Goal: Navigation & Orientation: Find specific page/section

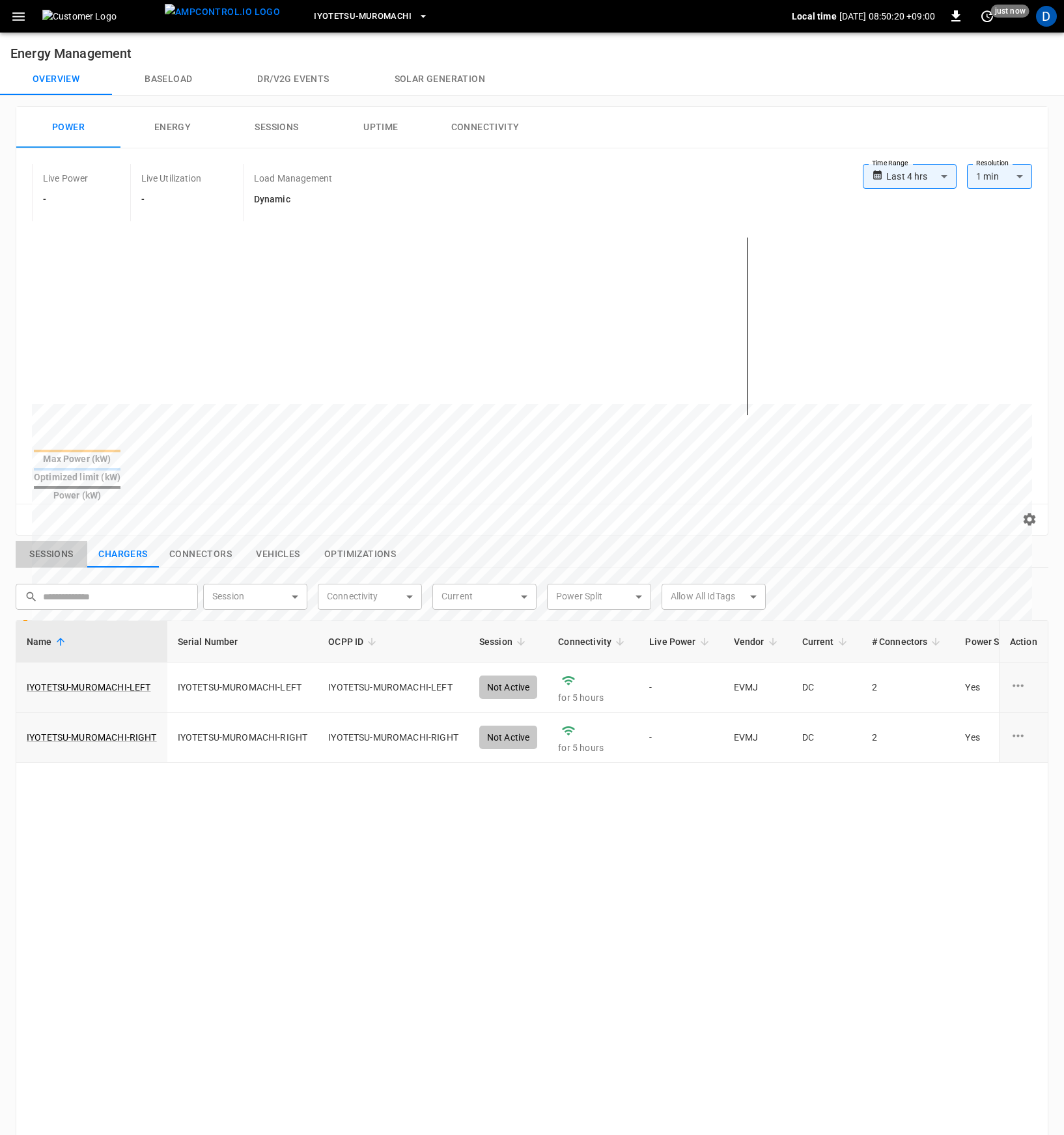
click at [49, 541] on button "Sessions" at bounding box center [51, 554] width 71 height 27
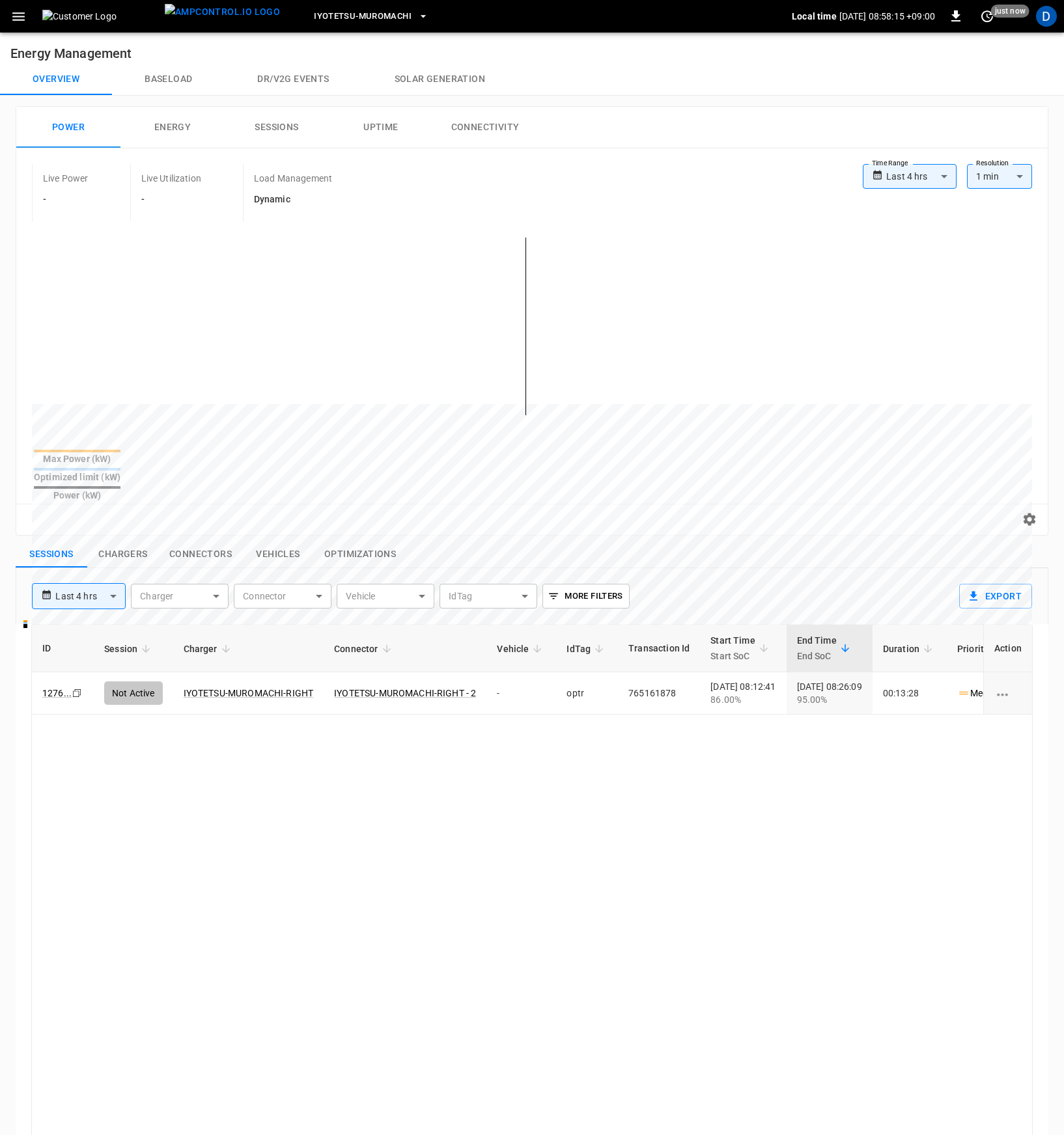
click at [172, 85] on button "Baseload" at bounding box center [168, 79] width 113 height 31
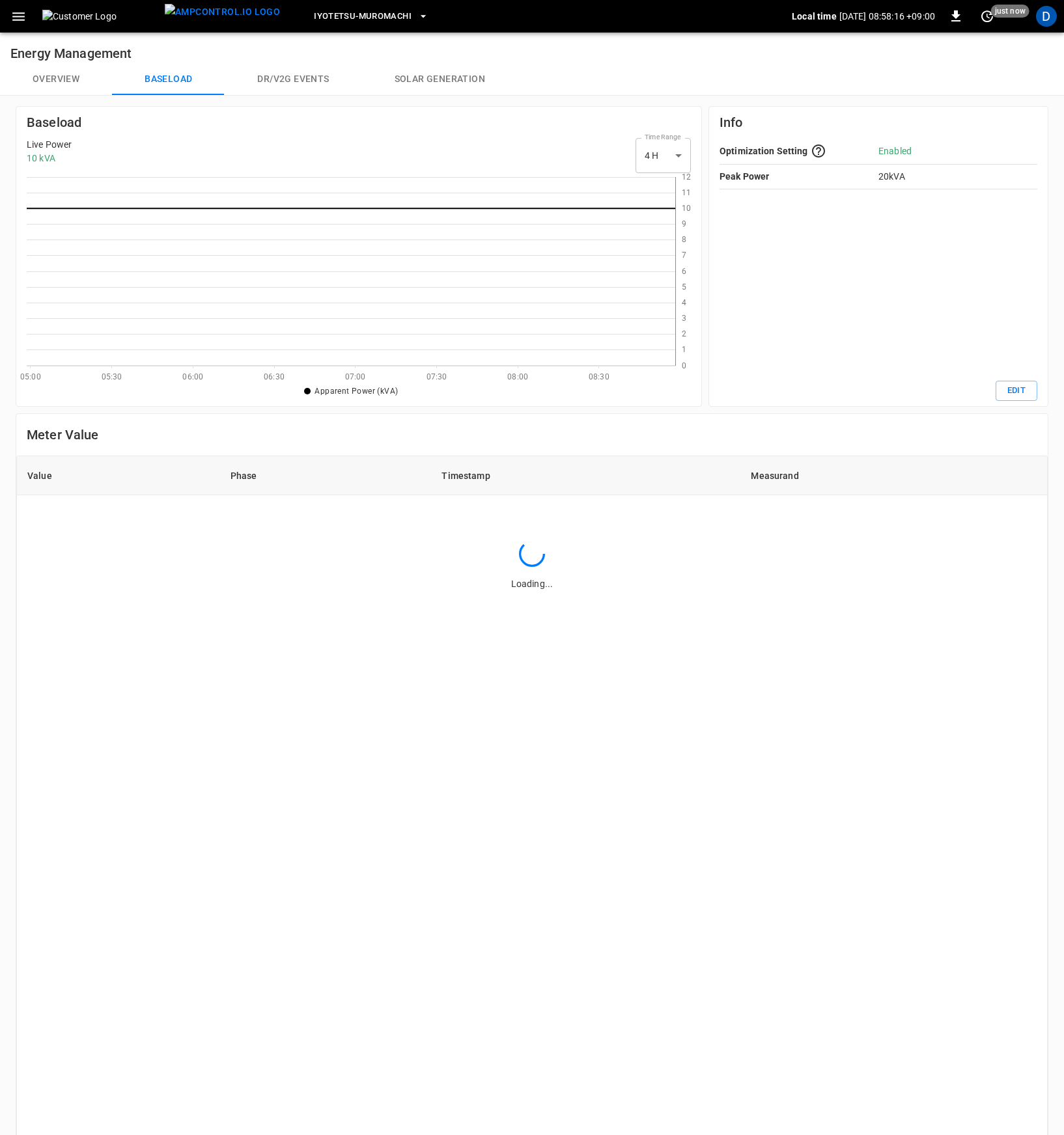
scroll to position [179, 638]
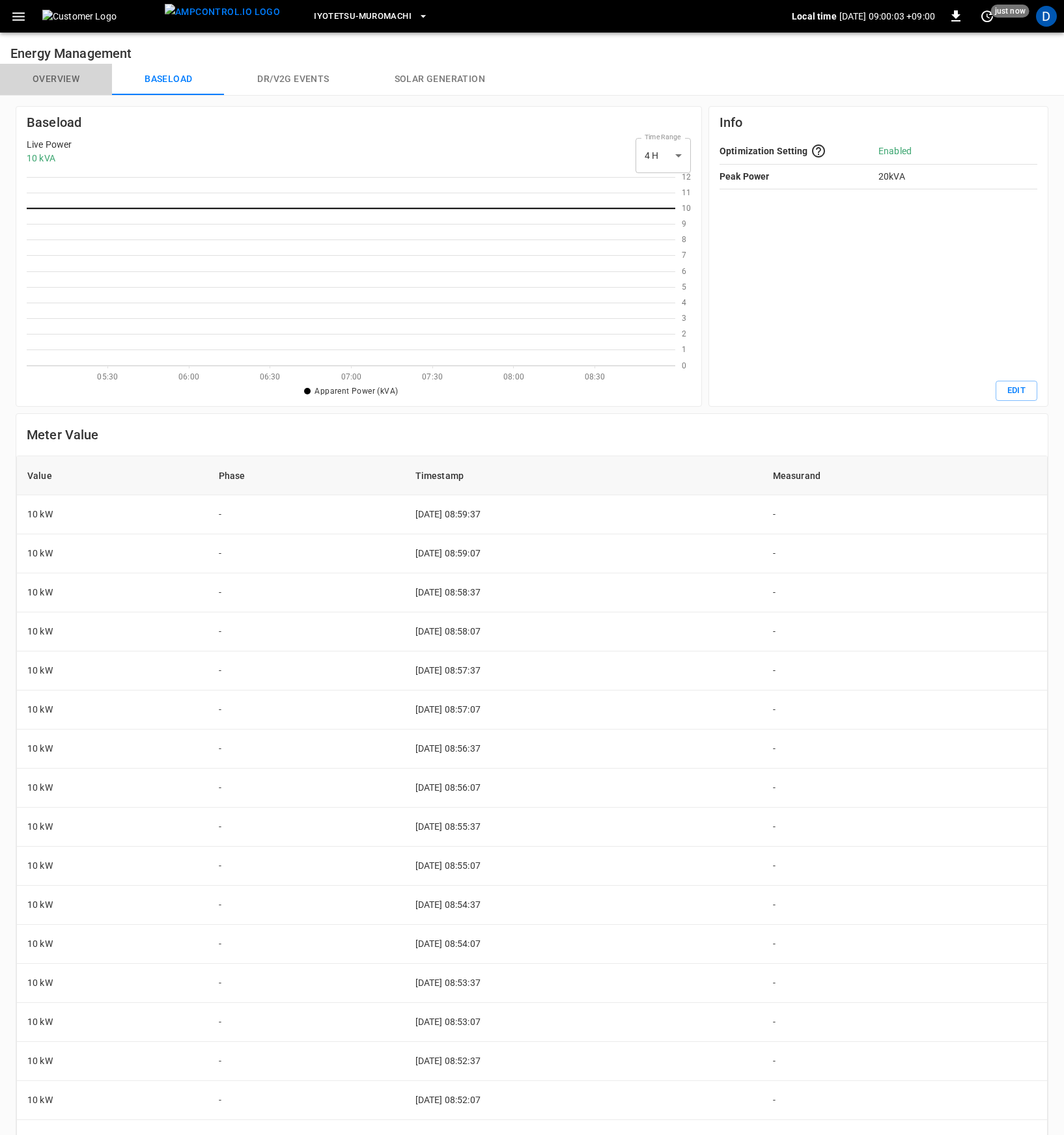
click at [81, 79] on button "Overview" at bounding box center [56, 79] width 112 height 31
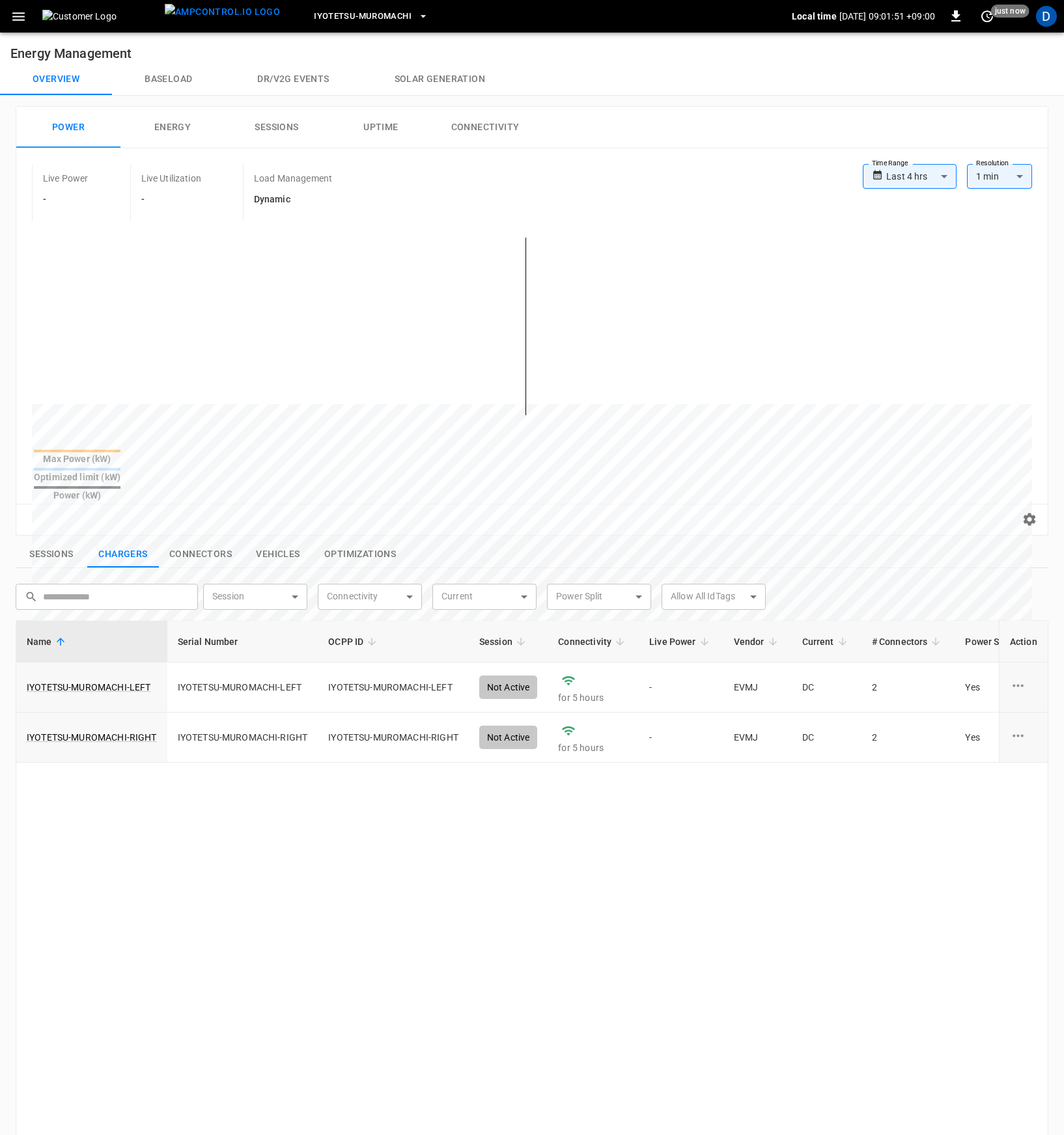
click at [135, 78] on button "Baseload" at bounding box center [168, 79] width 113 height 31
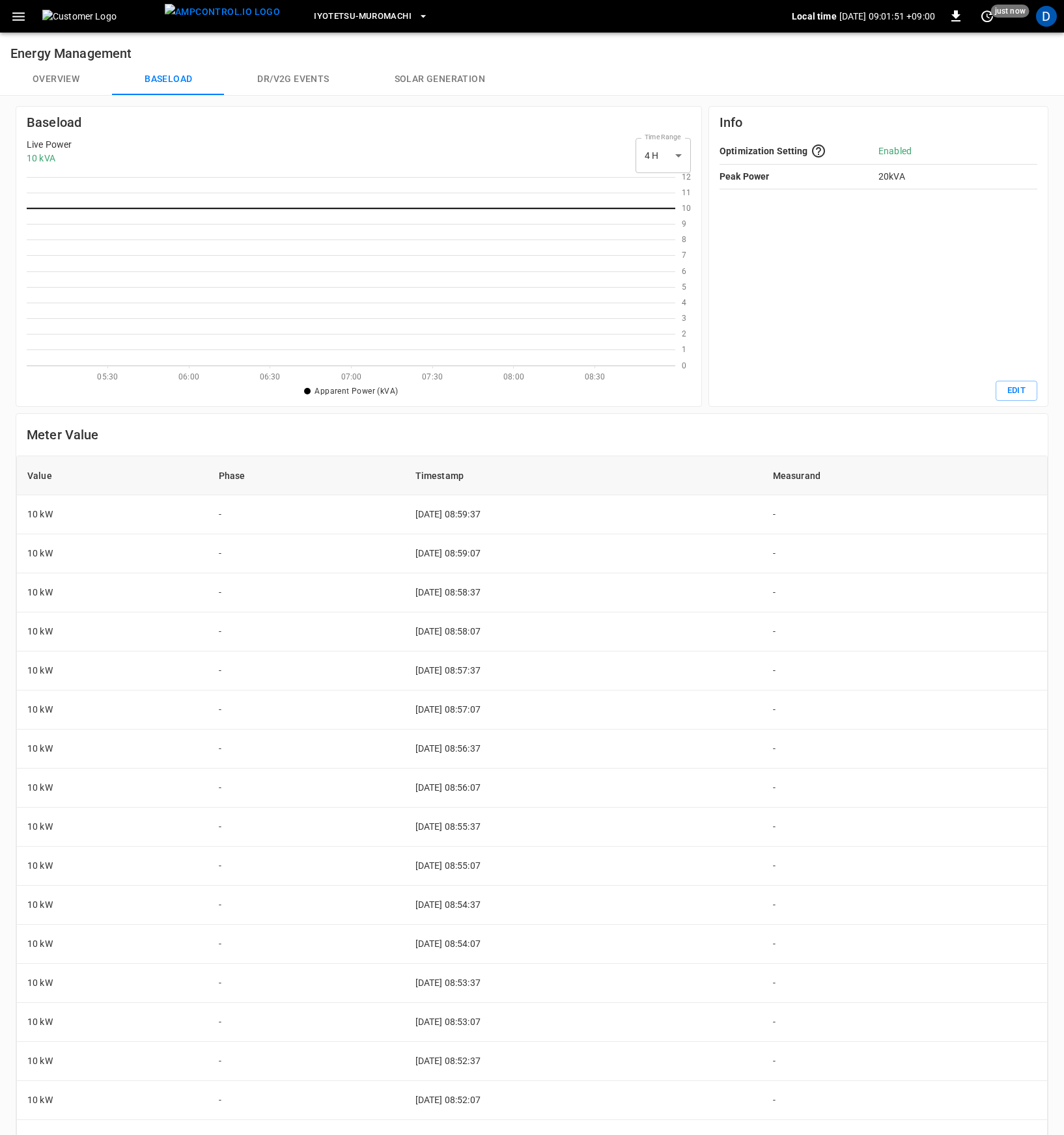
scroll to position [179, 638]
click at [57, 82] on button "Overview" at bounding box center [56, 79] width 112 height 31
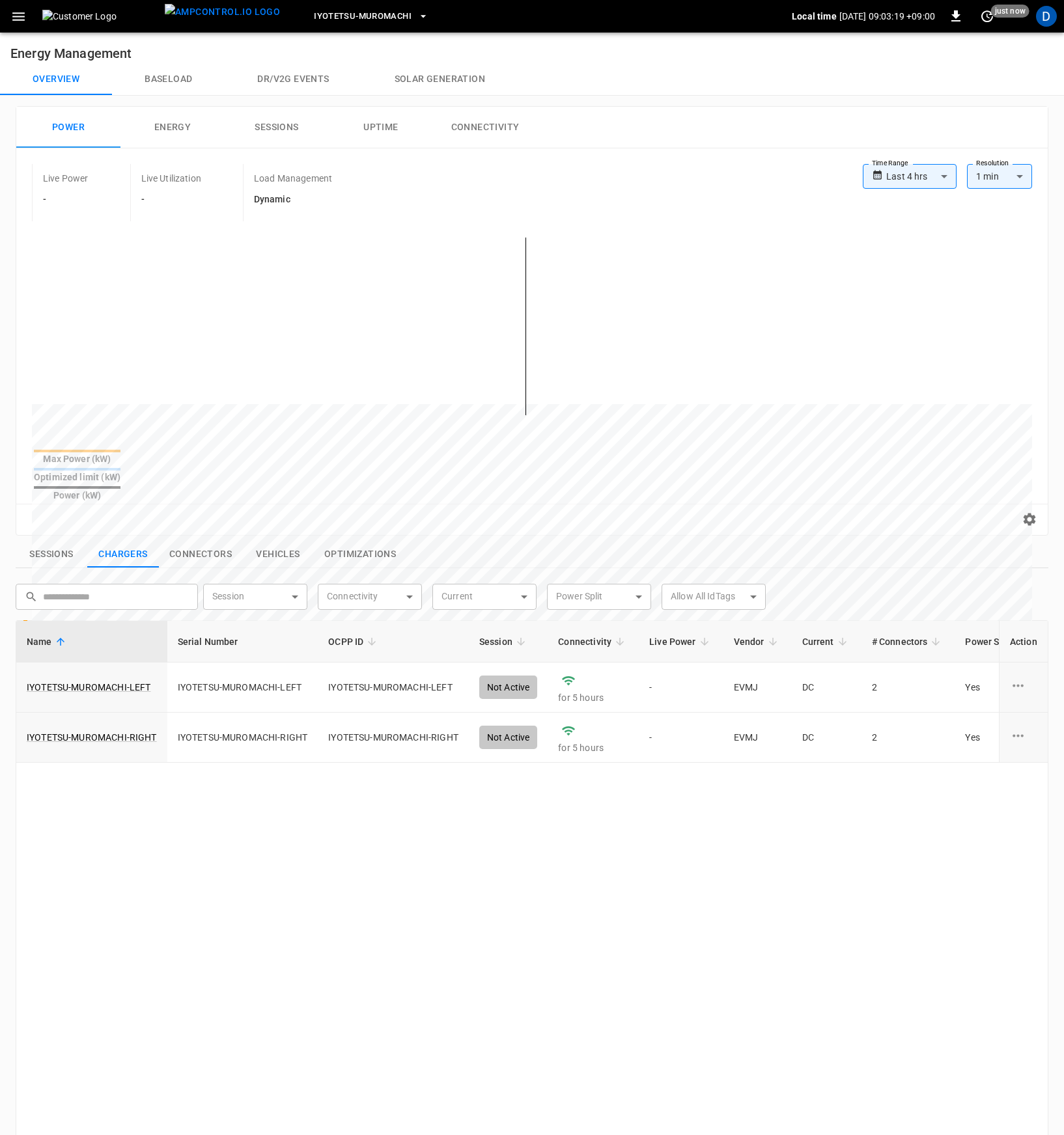
click at [161, 82] on button "Baseload" at bounding box center [168, 79] width 113 height 31
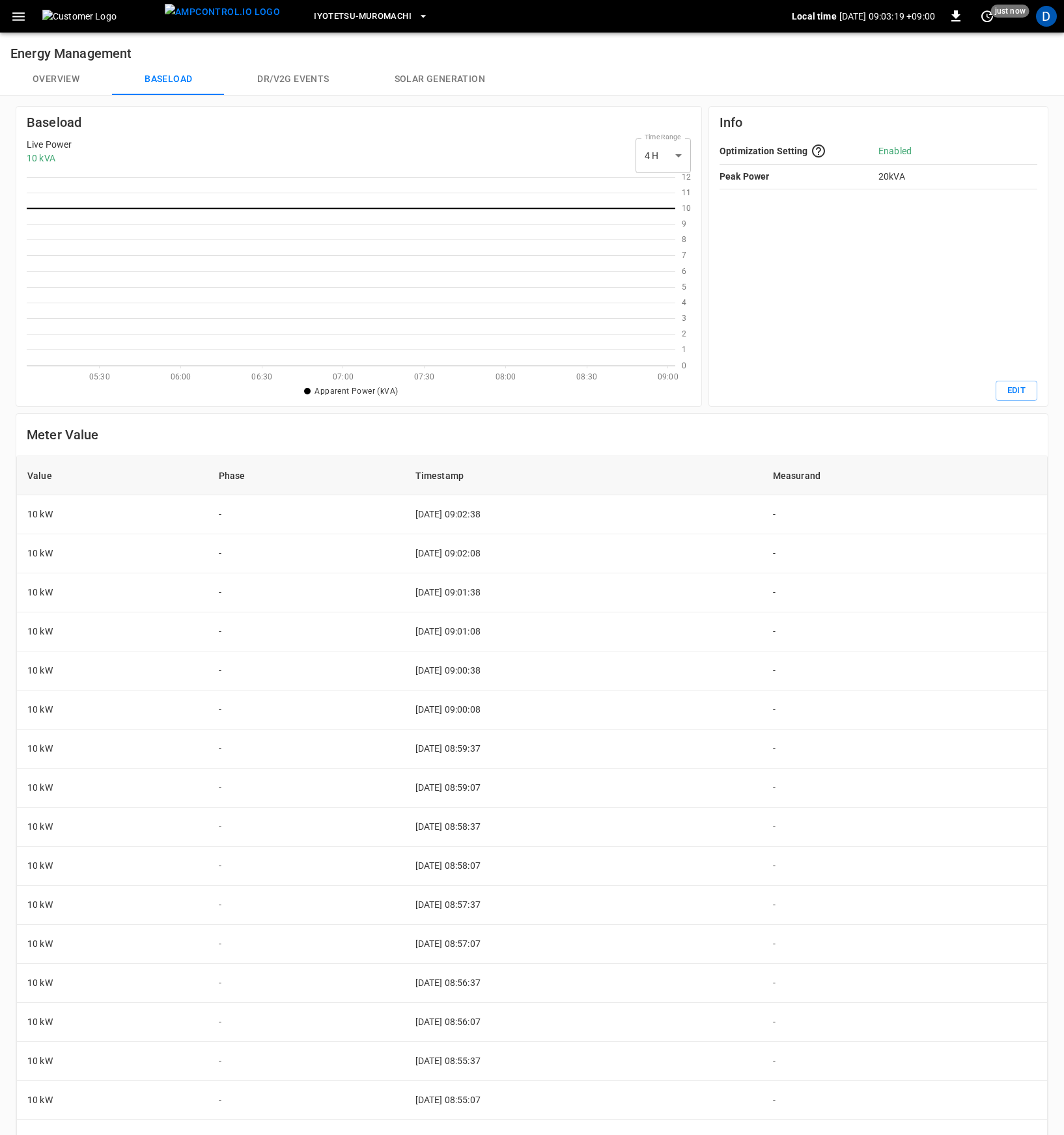
scroll to position [179, 638]
click at [38, 76] on button "Overview" at bounding box center [56, 79] width 112 height 31
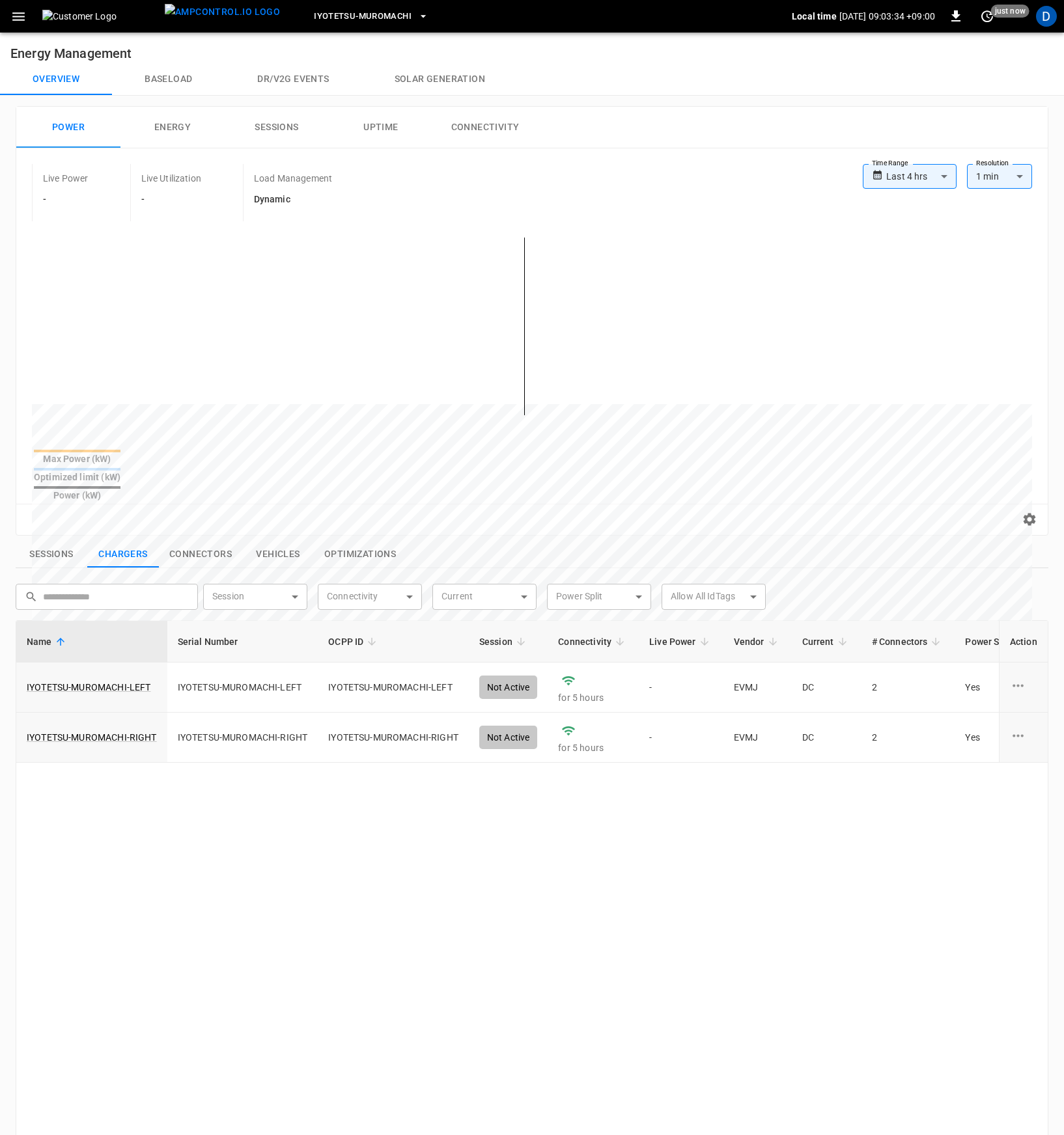
click at [144, 77] on button "Baseload" at bounding box center [168, 79] width 113 height 31
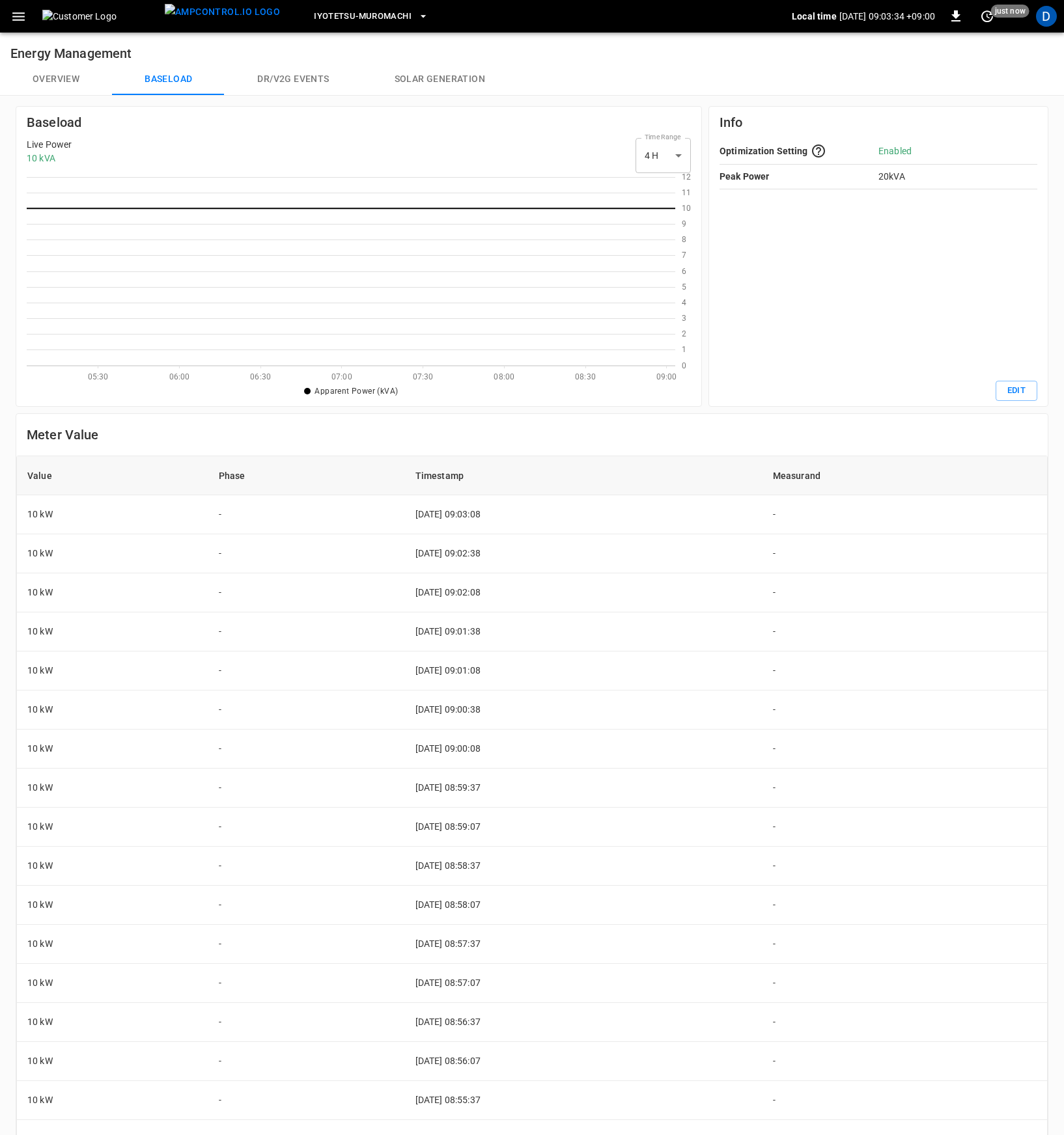
scroll to position [179, 638]
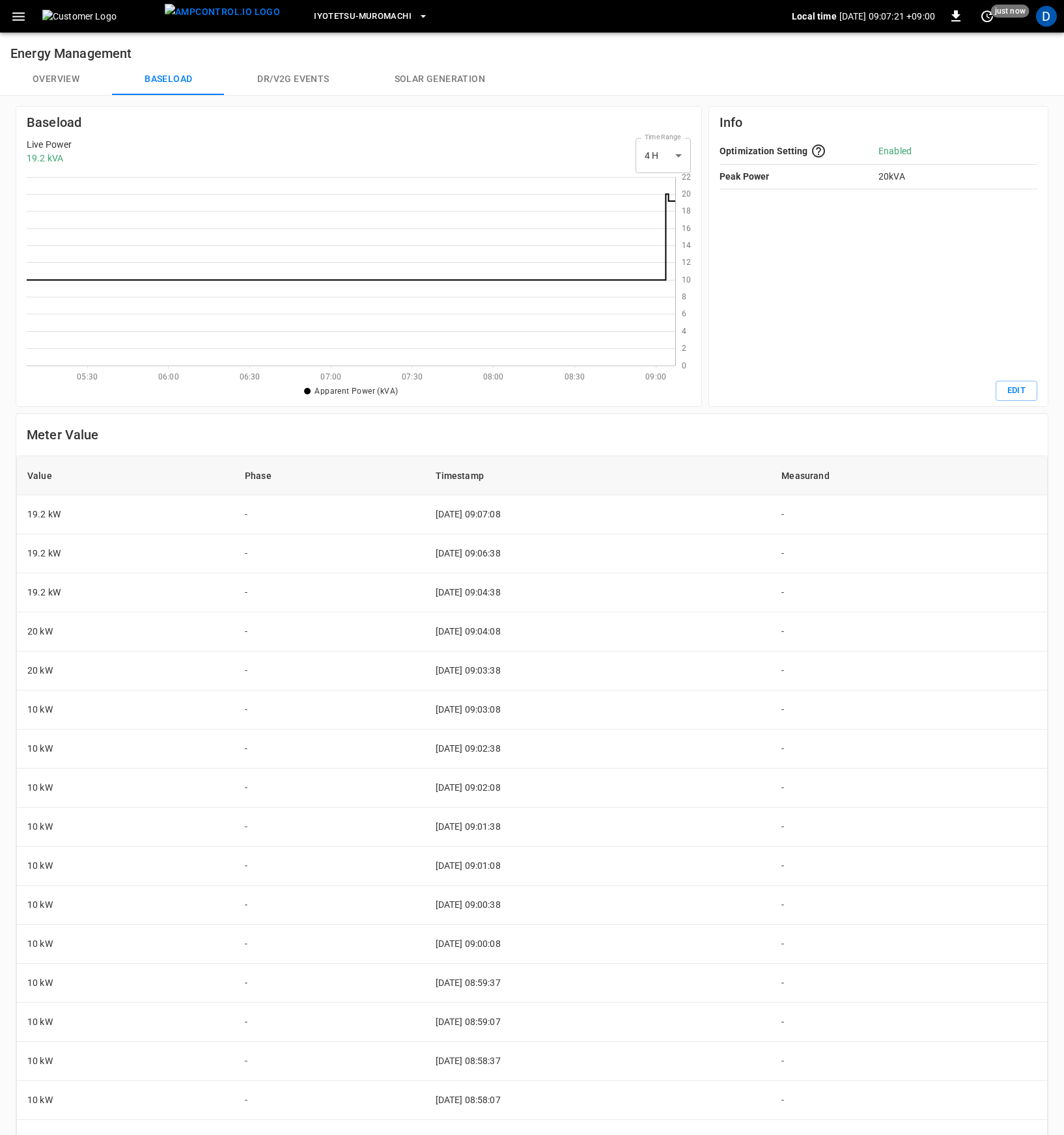
click at [71, 79] on button "Overview" at bounding box center [56, 79] width 112 height 31
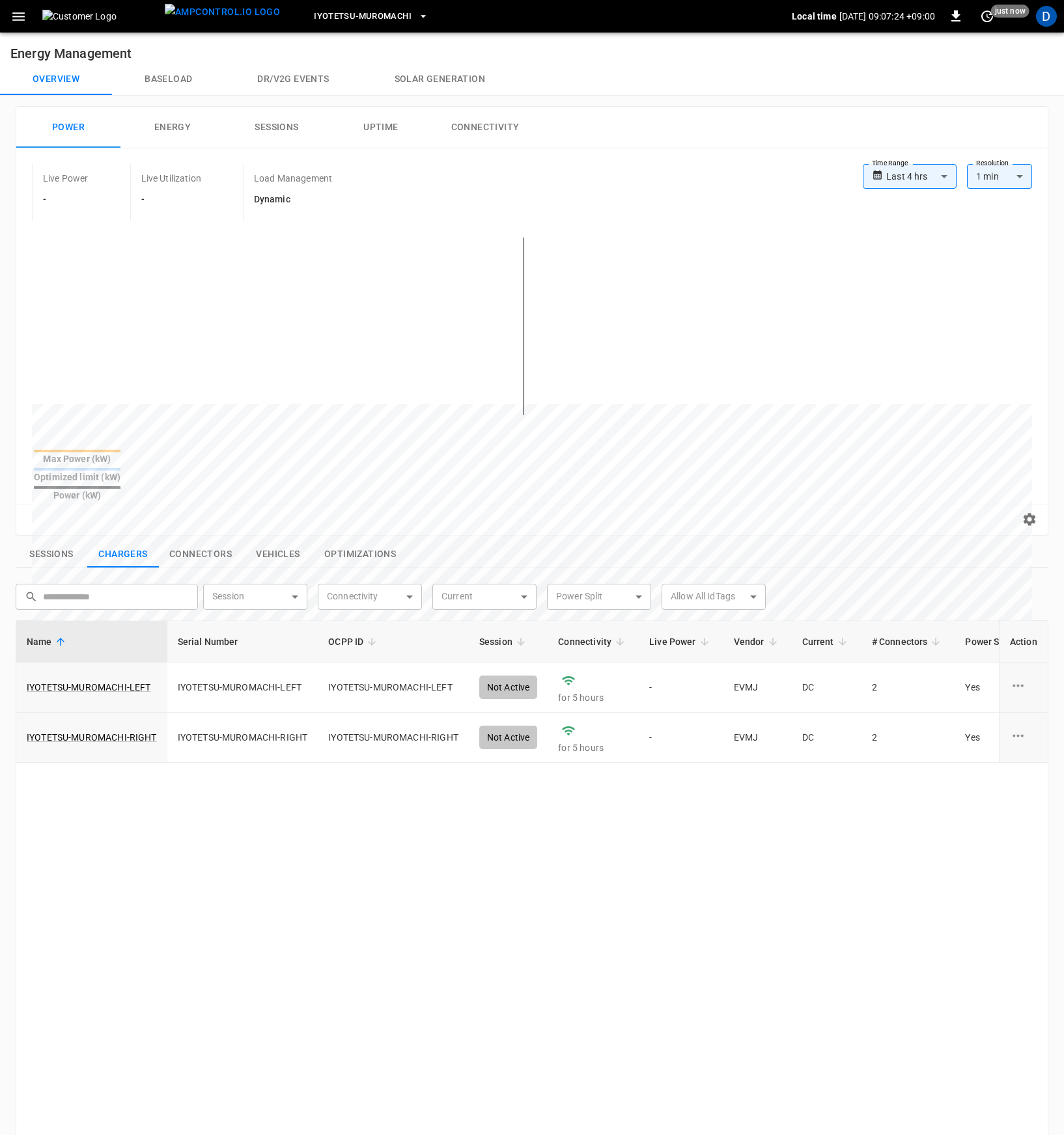
click at [165, 70] on button "Baseload" at bounding box center [168, 79] width 113 height 31
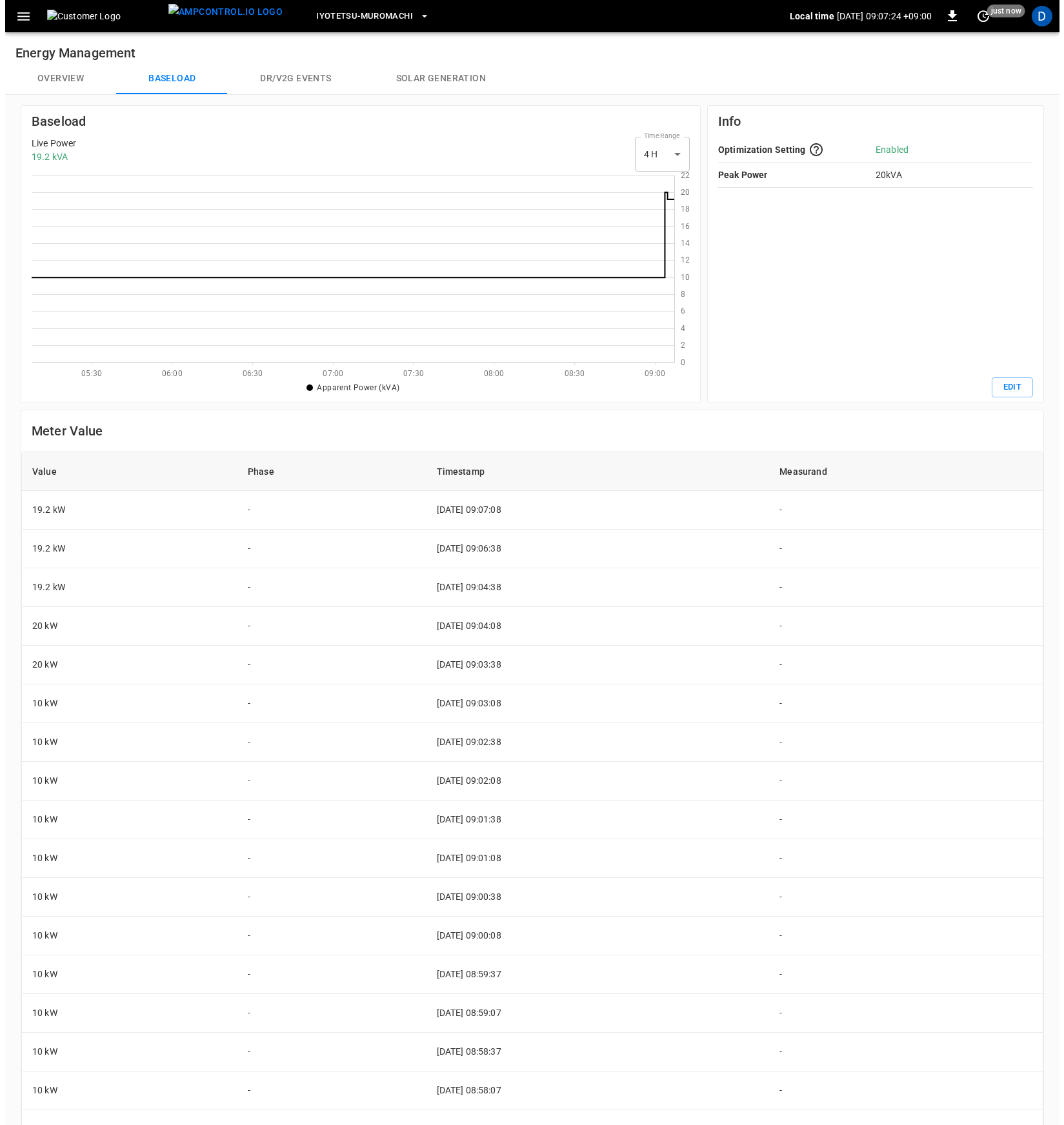
scroll to position [177, 633]
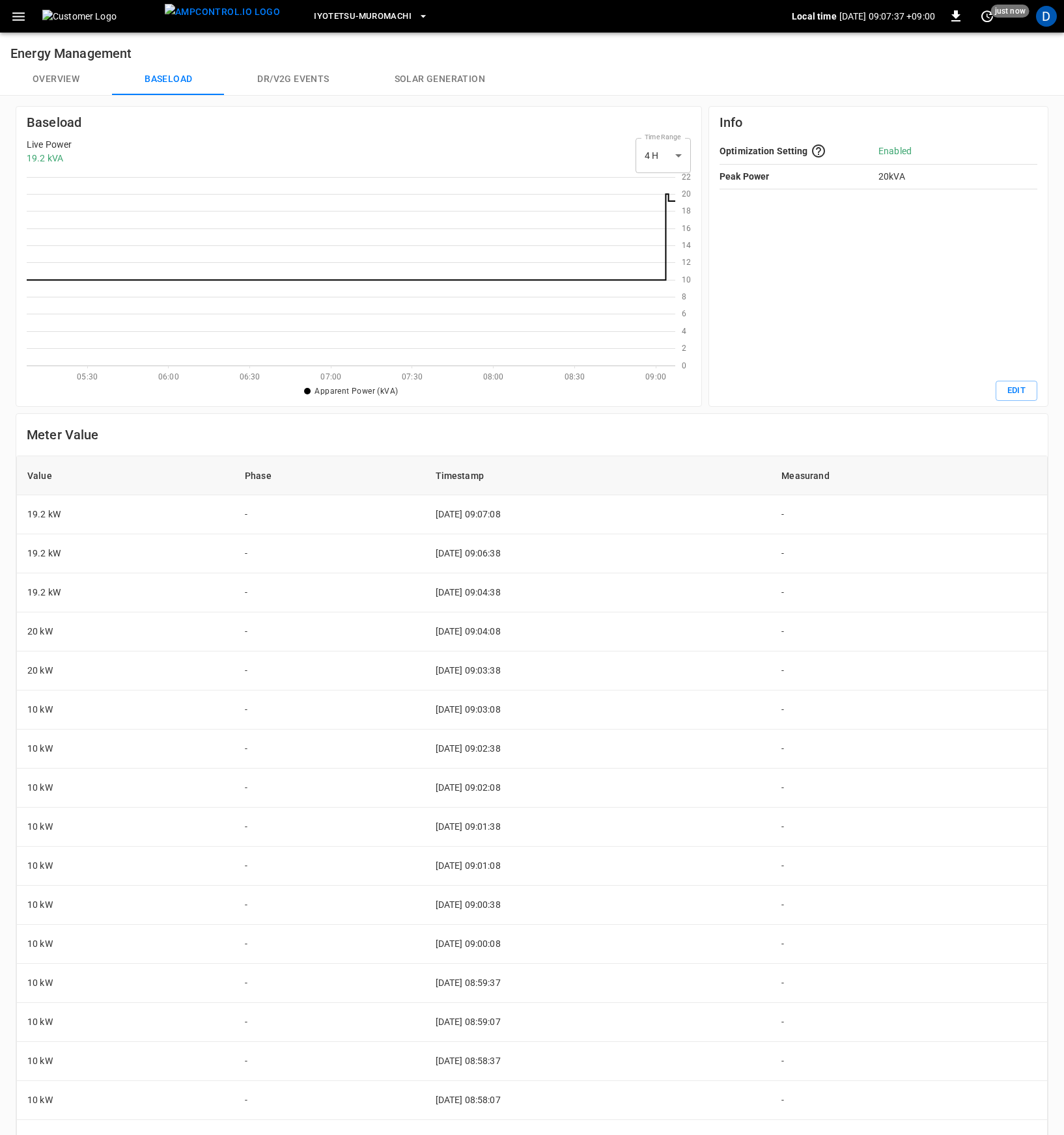
click at [42, 75] on button "Overview" at bounding box center [56, 79] width 112 height 31
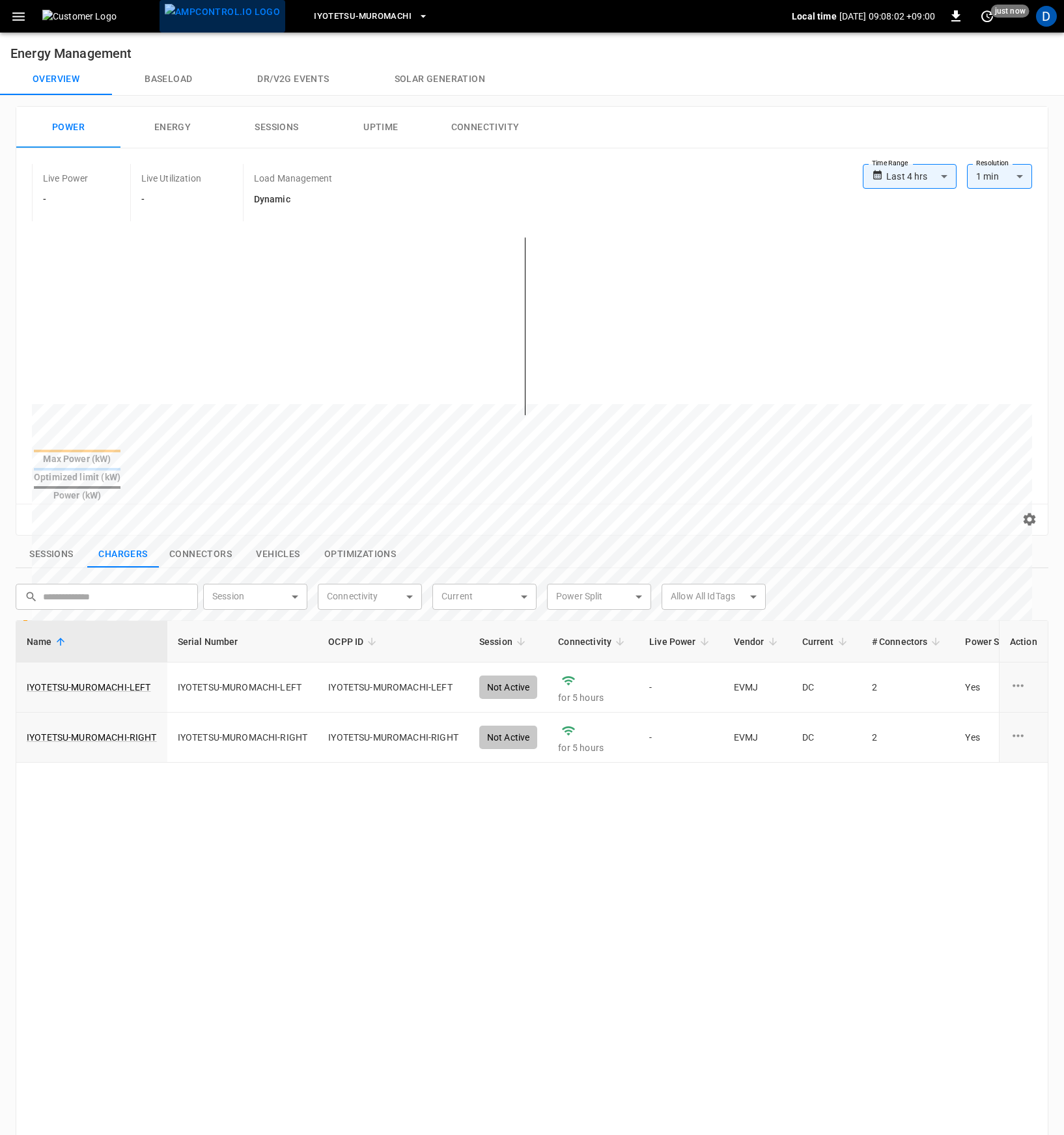
click at [233, 20] on img "menu" at bounding box center [222, 12] width 116 height 16
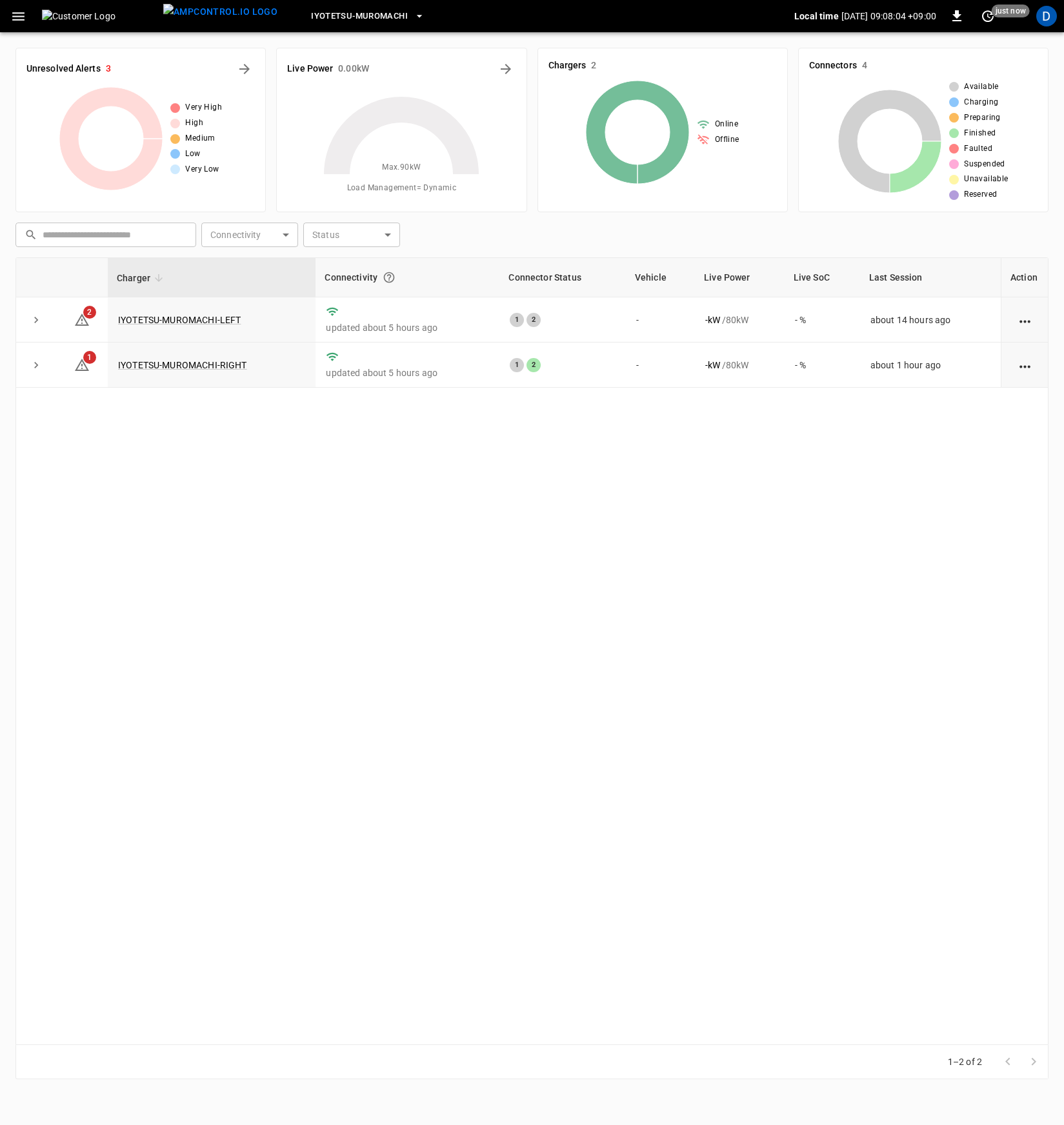
click at [346, 13] on span "Iyotetsu-Muromachi" at bounding box center [359, 16] width 97 height 15
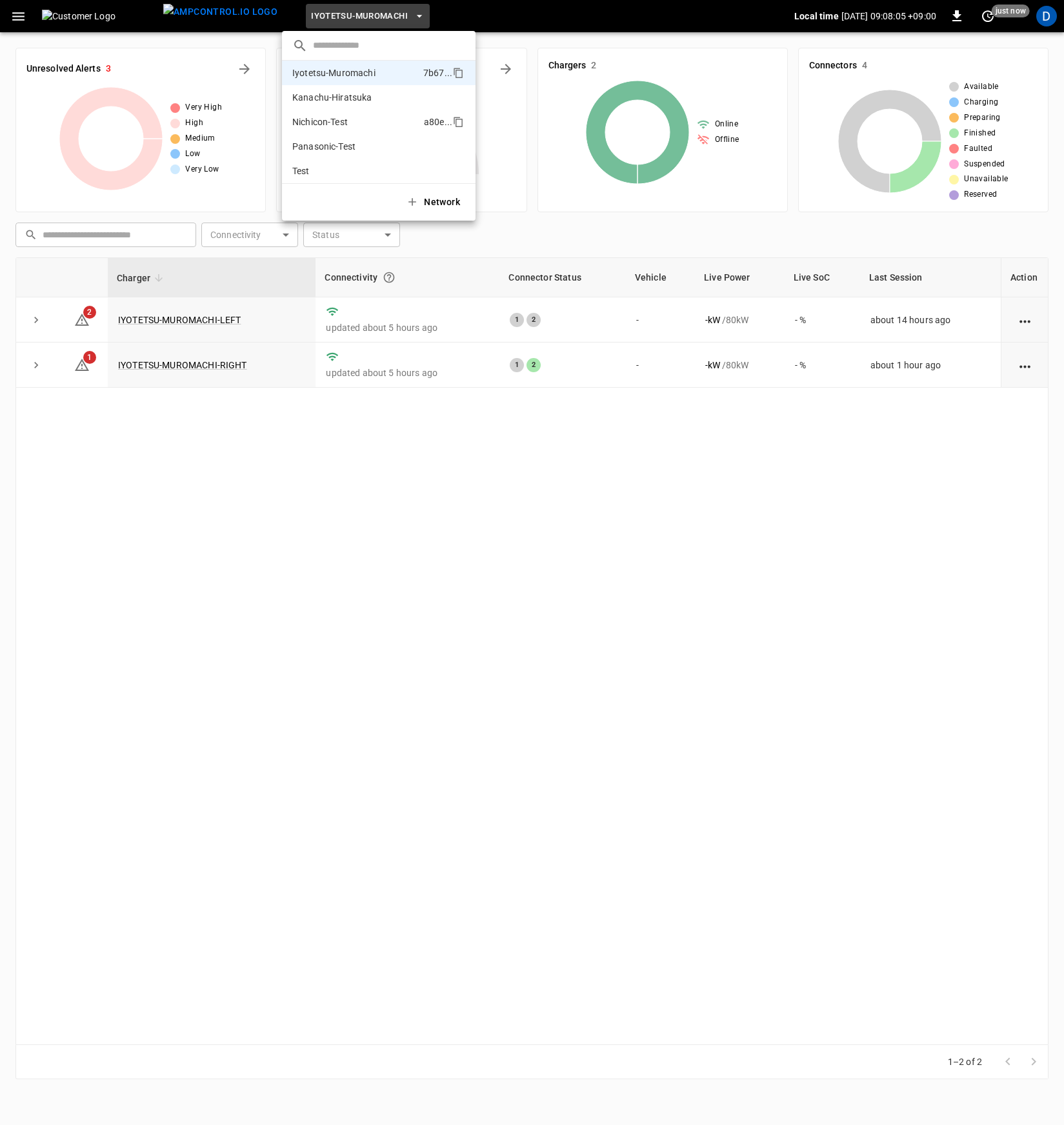
scroll to position [84, 0]
click at [332, 155] on li "Test d628 ..." at bounding box center [378, 166] width 193 height 25
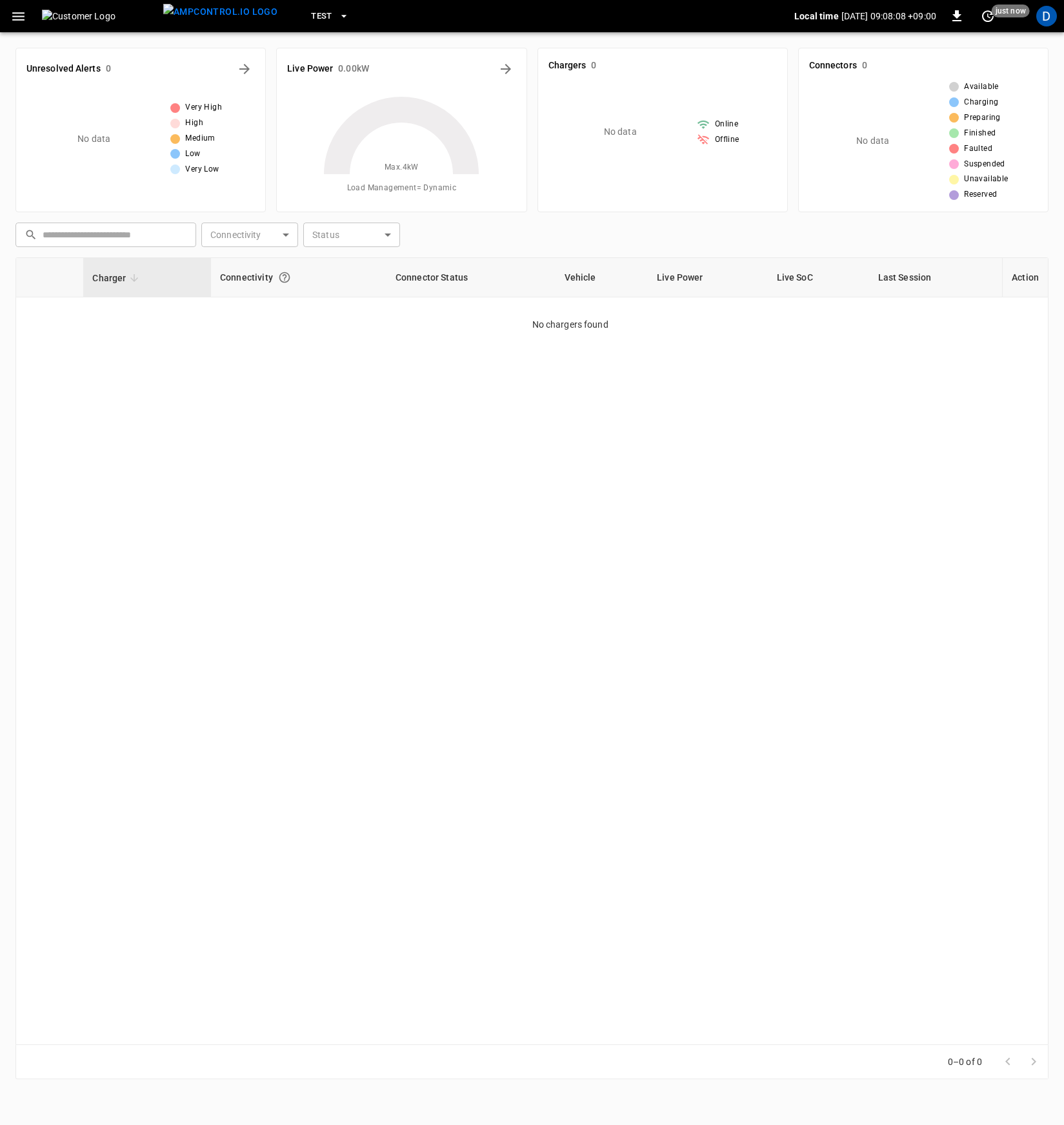
click at [311, 9] on span "Test" at bounding box center [321, 16] width 21 height 15
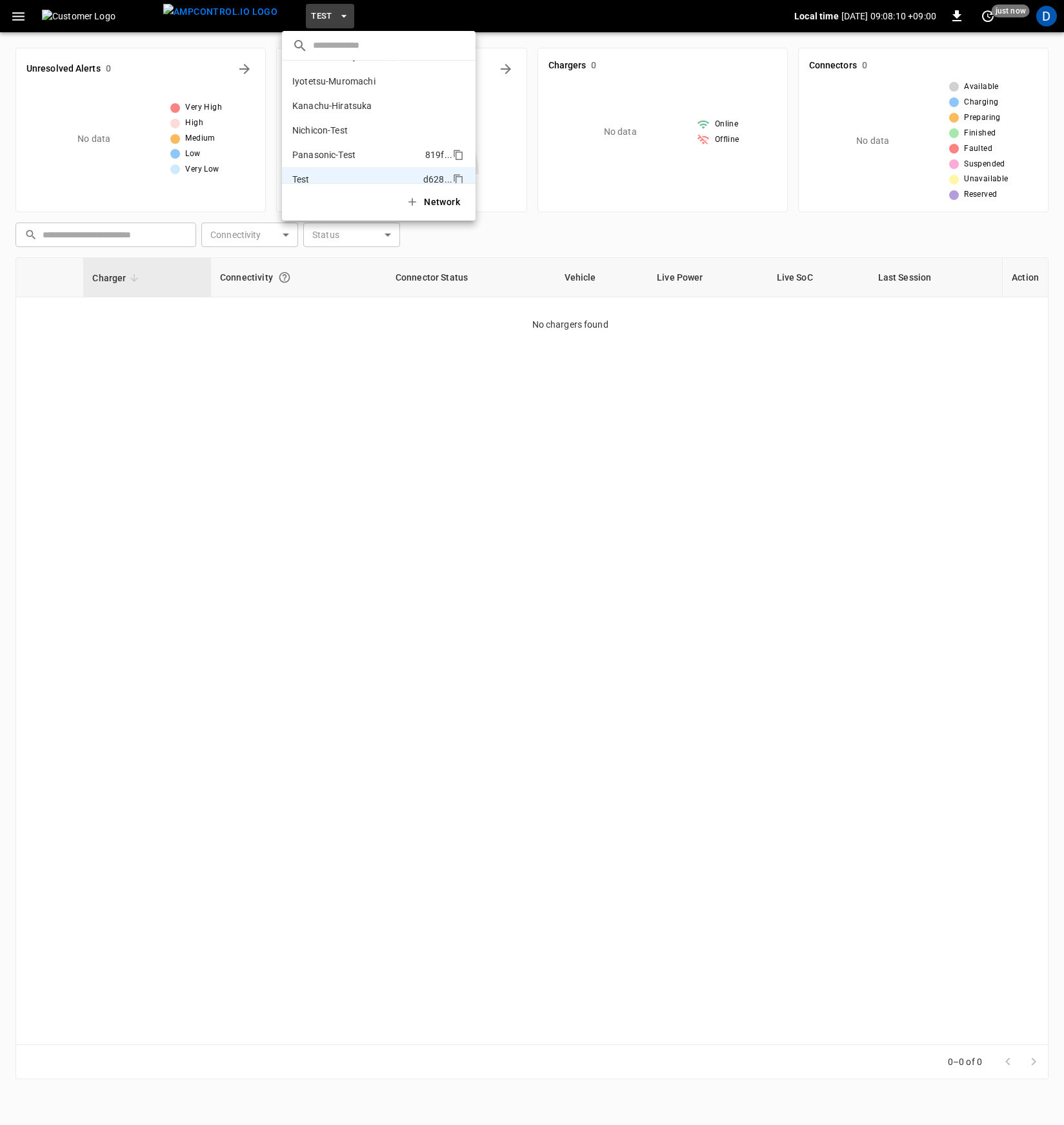
scroll to position [20, 0]
click at [24, 19] on div at bounding box center [532, 562] width 1064 height 1125
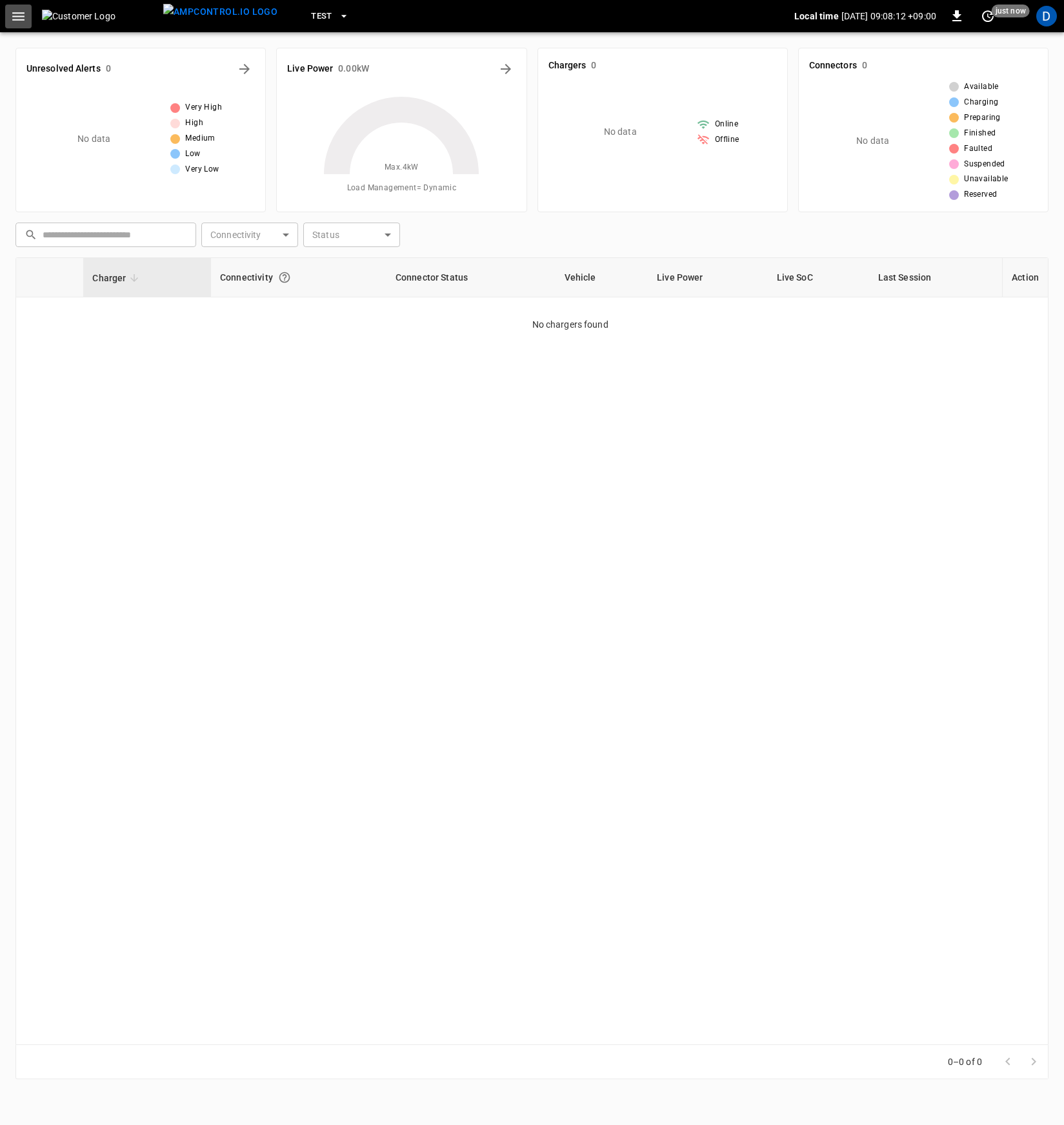
click at [23, 18] on icon "button" at bounding box center [18, 16] width 16 height 16
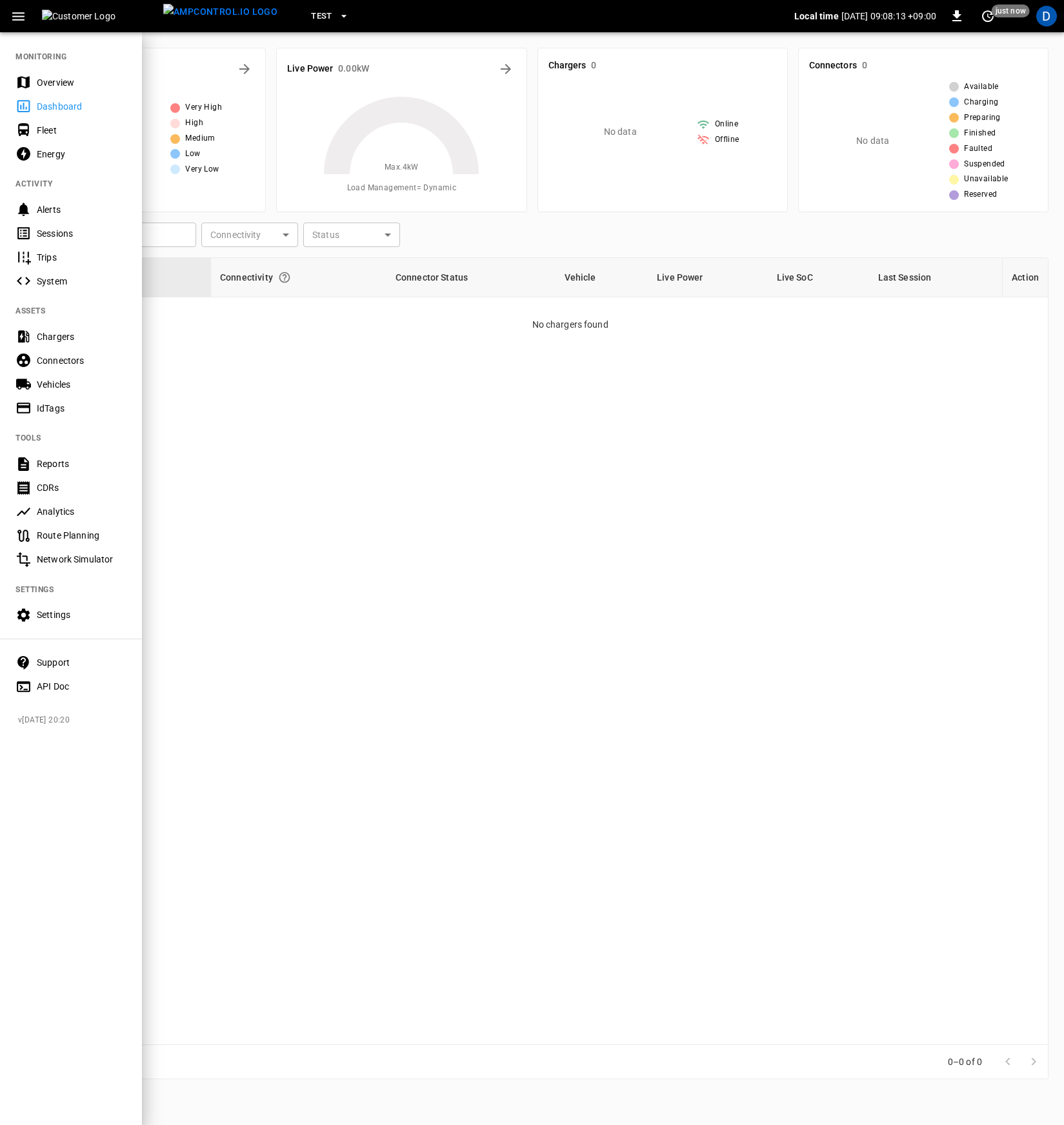
click at [47, 621] on div "Settings" at bounding box center [81, 615] width 90 height 13
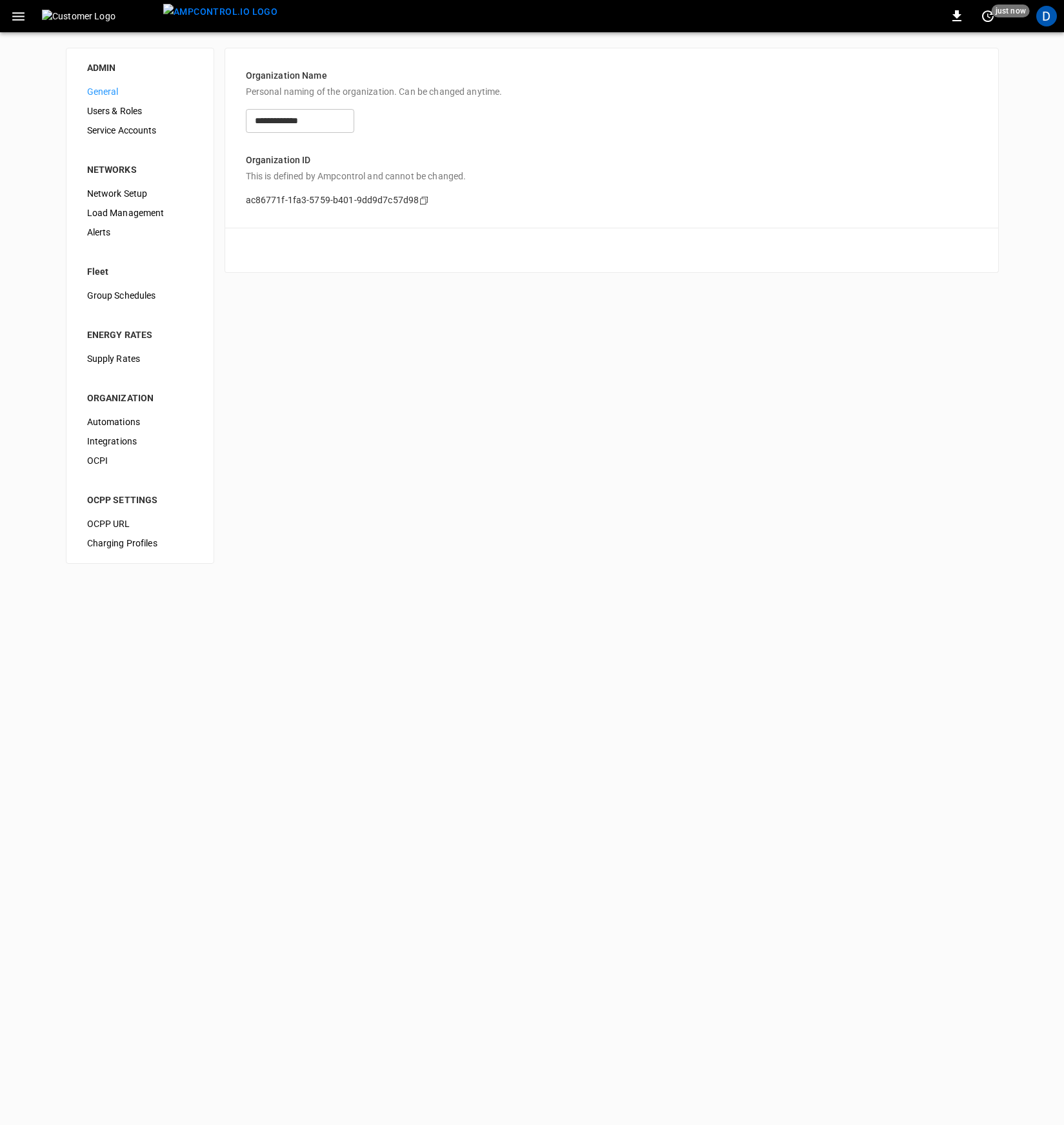
click at [118, 522] on span "OCPP URL" at bounding box center [139, 524] width 106 height 14
type input "**********"
click at [26, 19] on icon "button" at bounding box center [18, 16] width 16 height 16
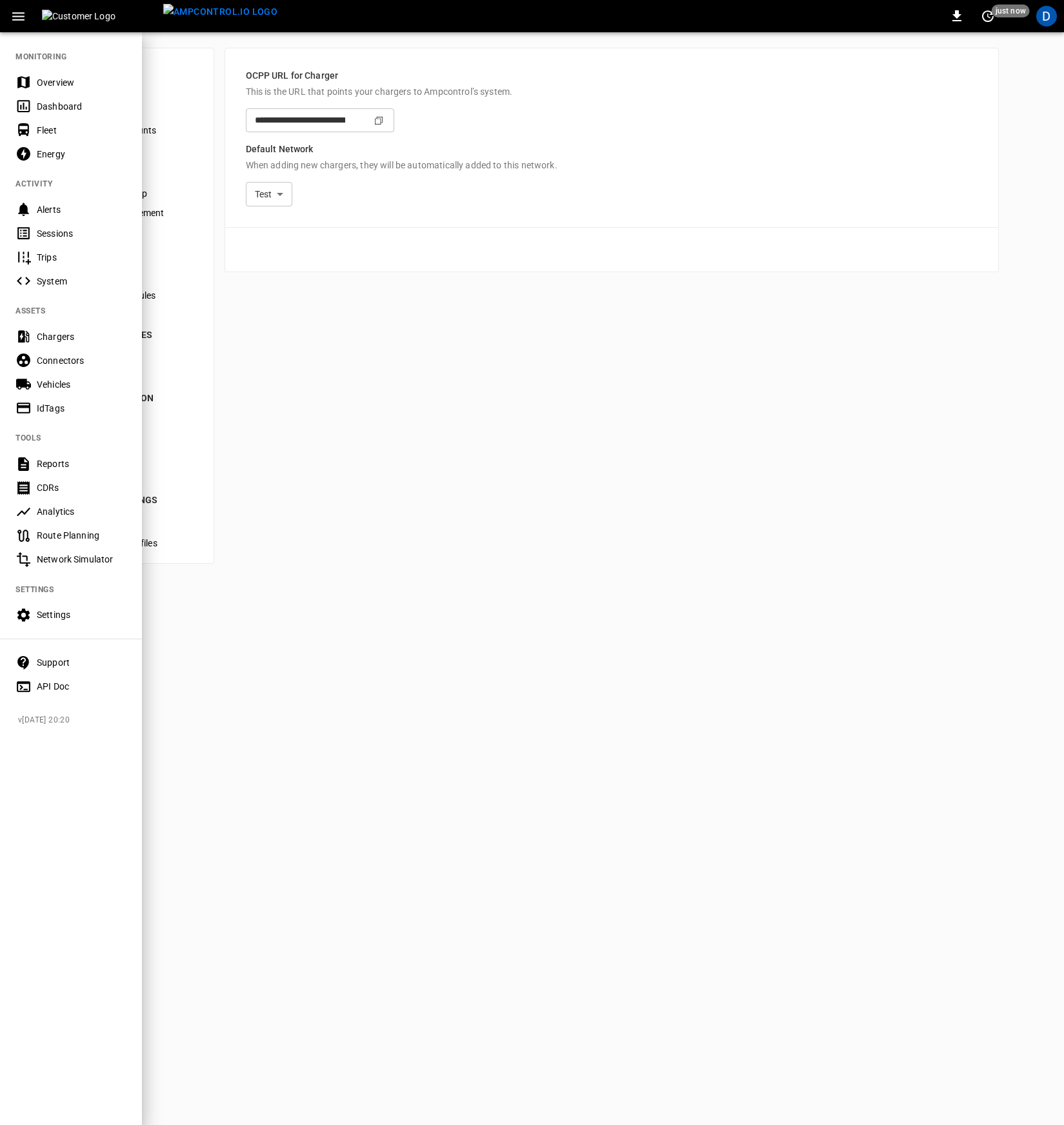
click at [404, 295] on div at bounding box center [532, 562] width 1064 height 1125
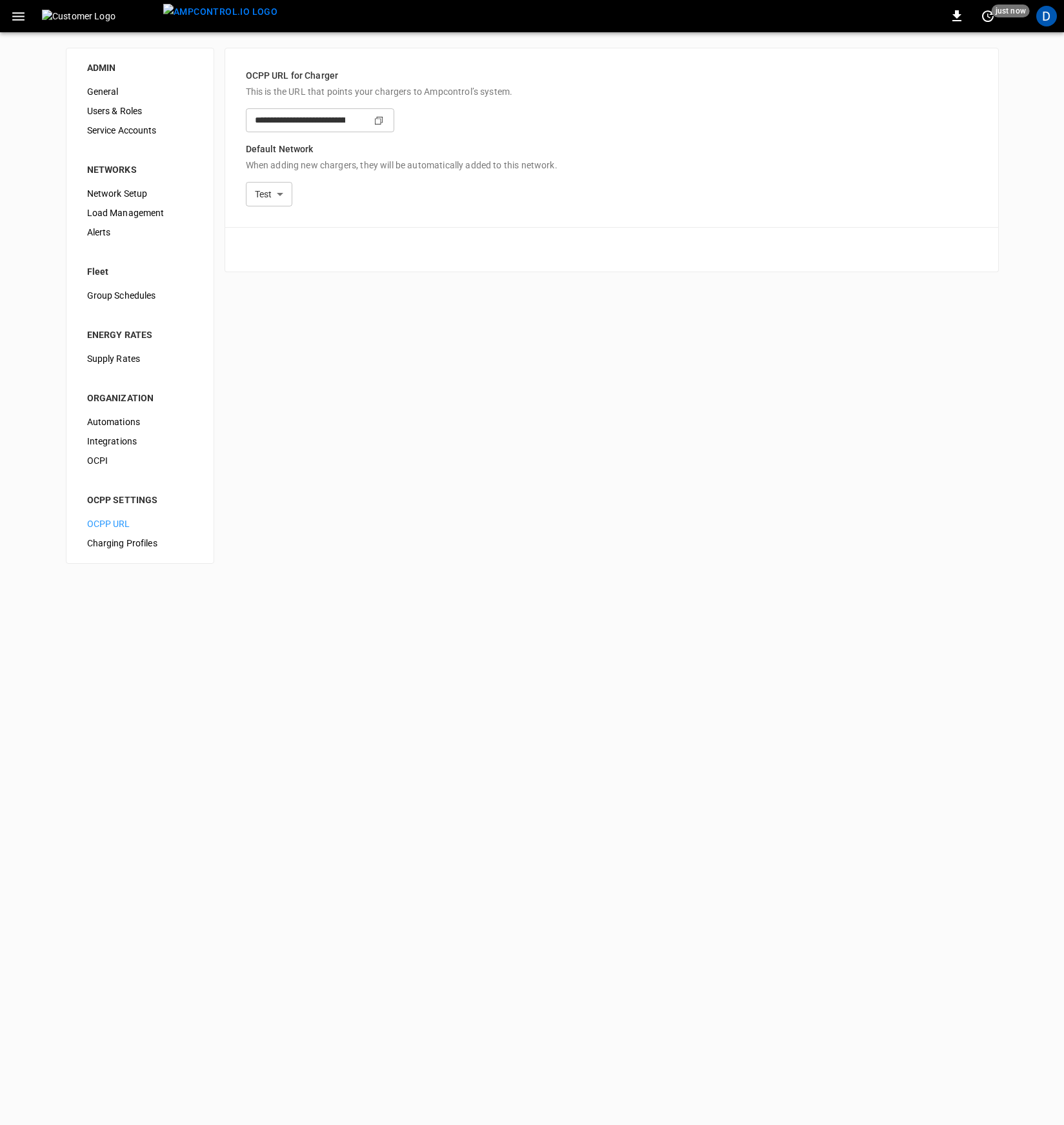
click at [21, 12] on icon "button" at bounding box center [18, 16] width 12 height 8
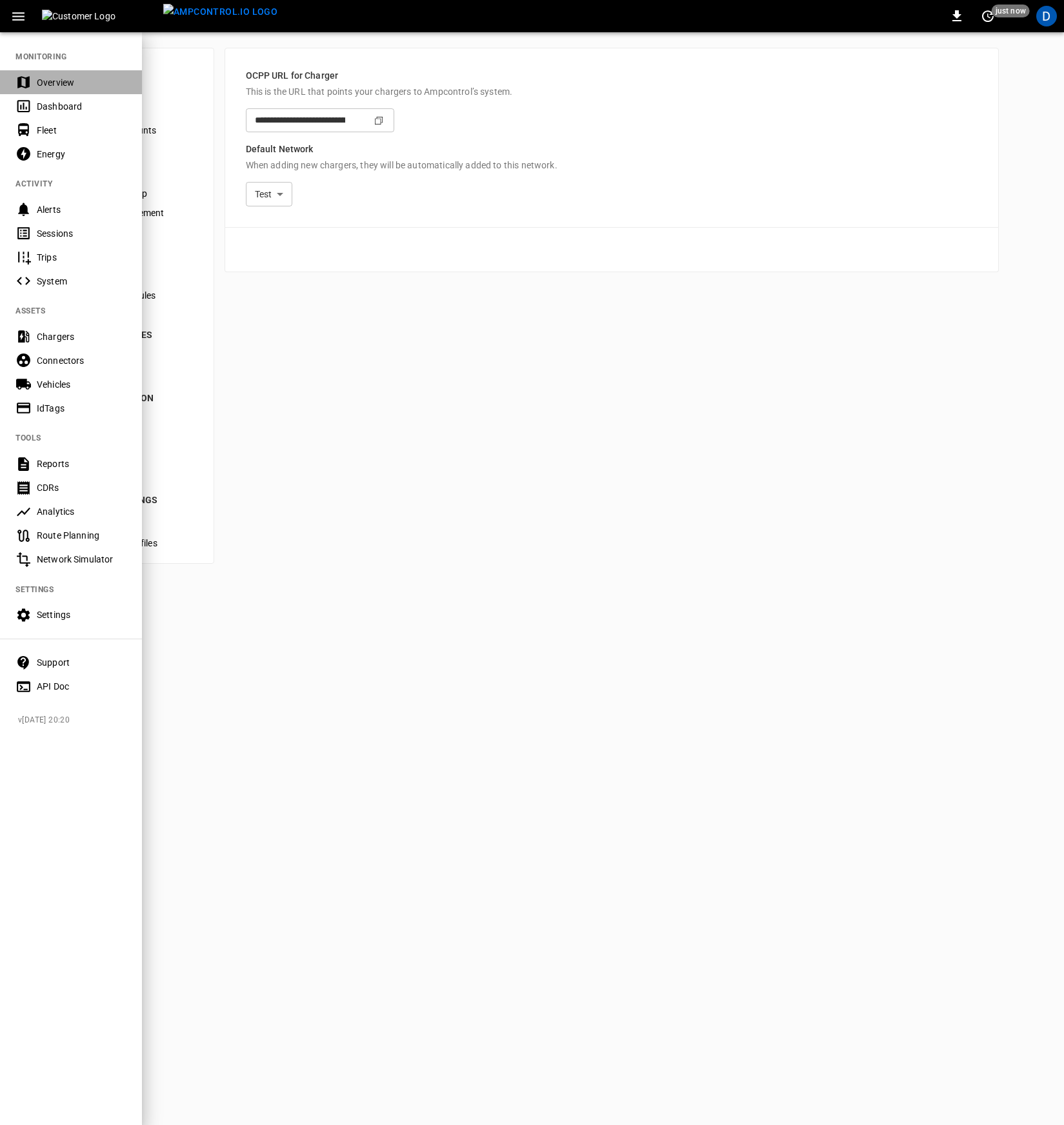
click at [47, 75] on div "Overview" at bounding box center [71, 82] width 142 height 24
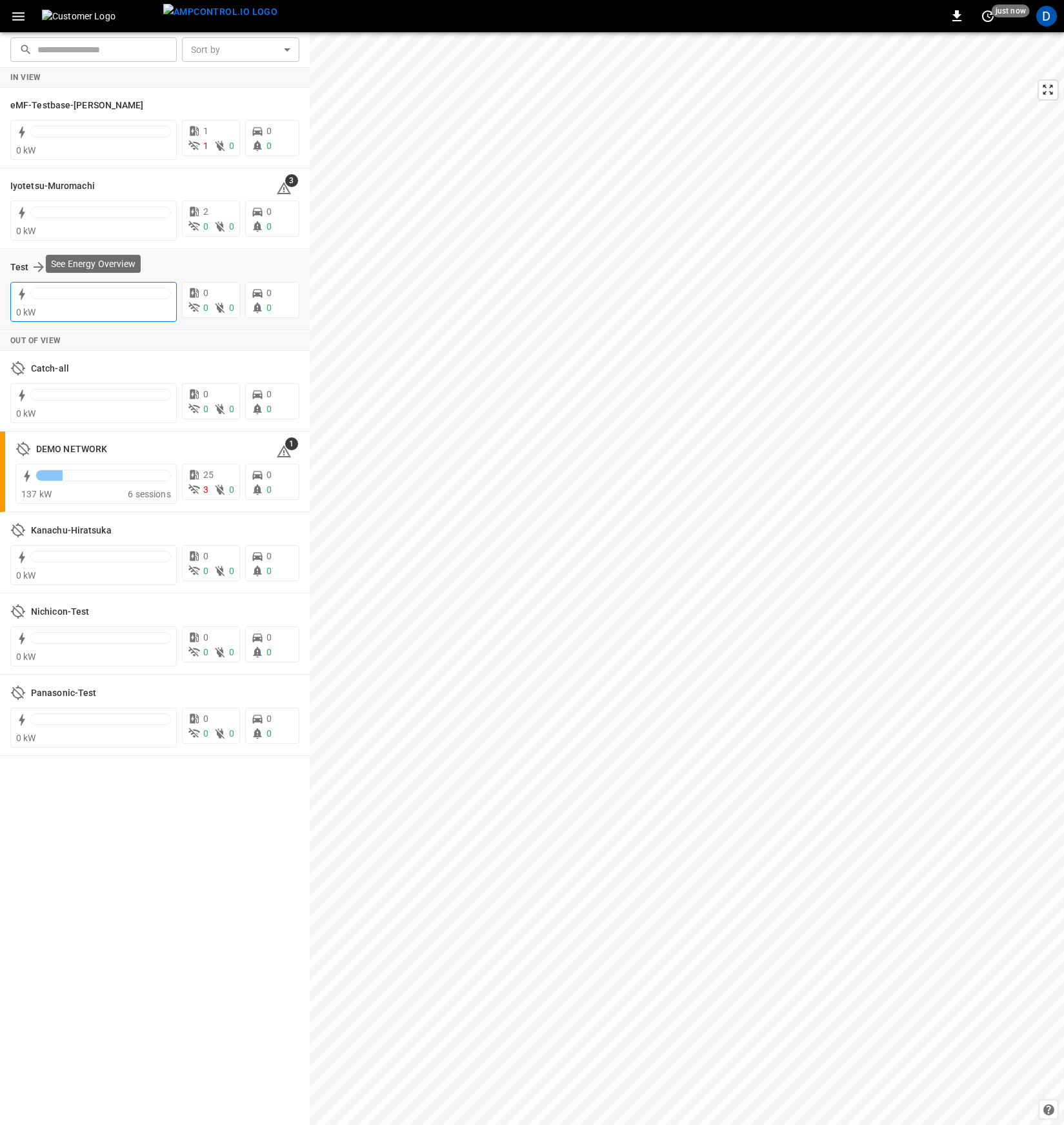
click at [96, 293] on div at bounding box center [100, 293] width 139 height 10
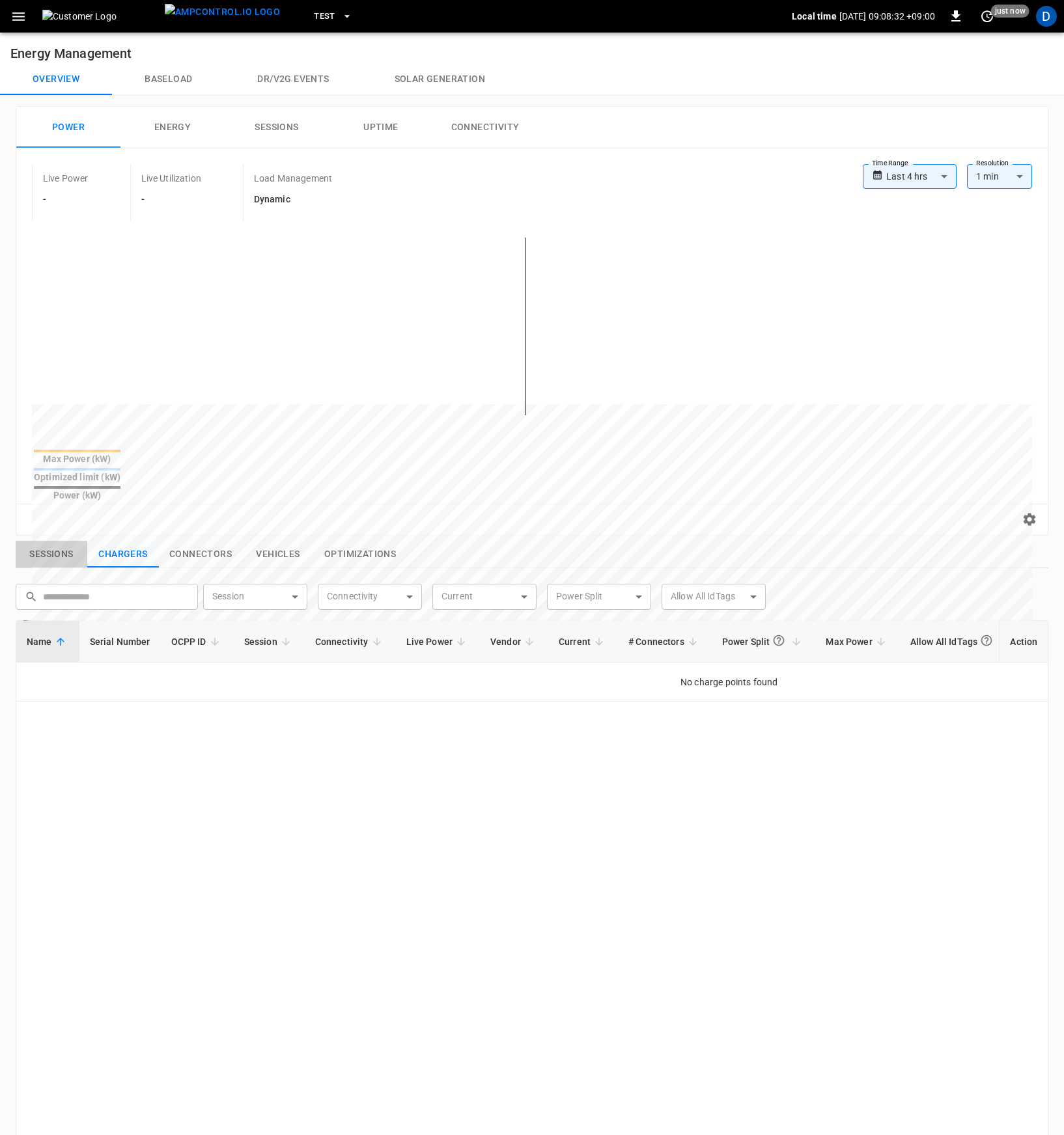
click at [67, 541] on button "Sessions" at bounding box center [51, 554] width 71 height 27
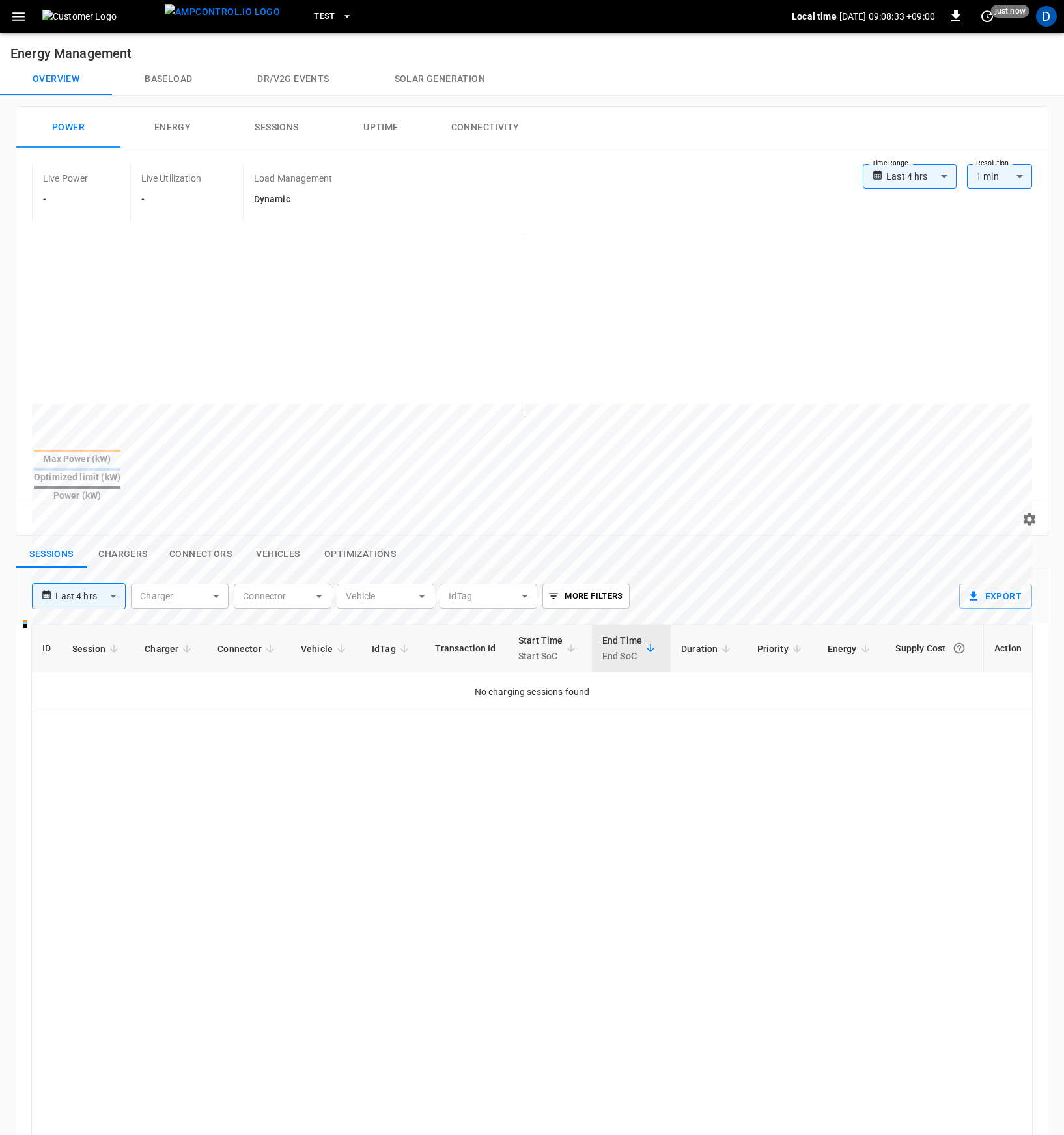
click at [105, 541] on button "Chargers" at bounding box center [122, 554] width 71 height 27
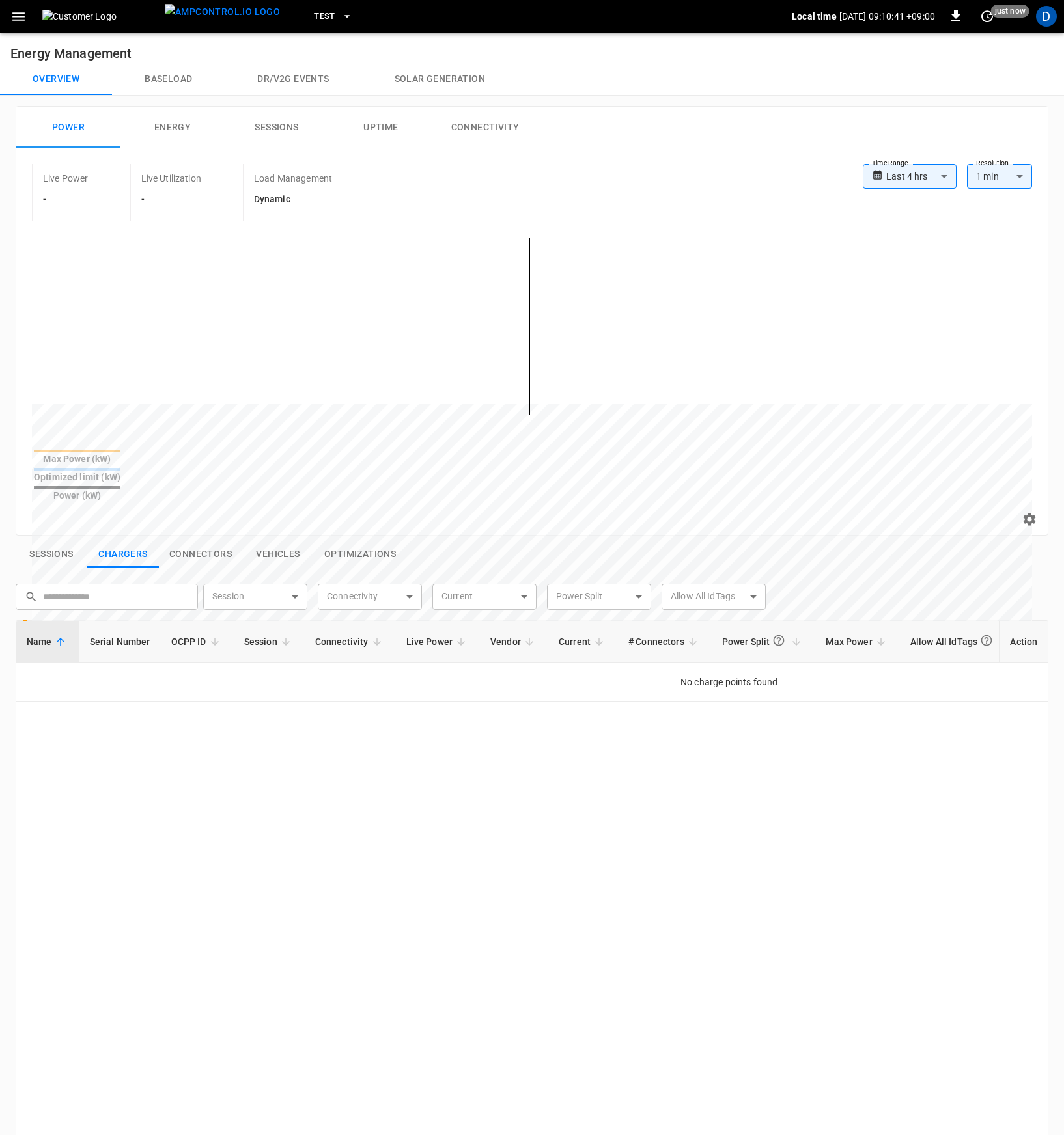
click at [479, 128] on button "Connectivity" at bounding box center [485, 127] width 104 height 42
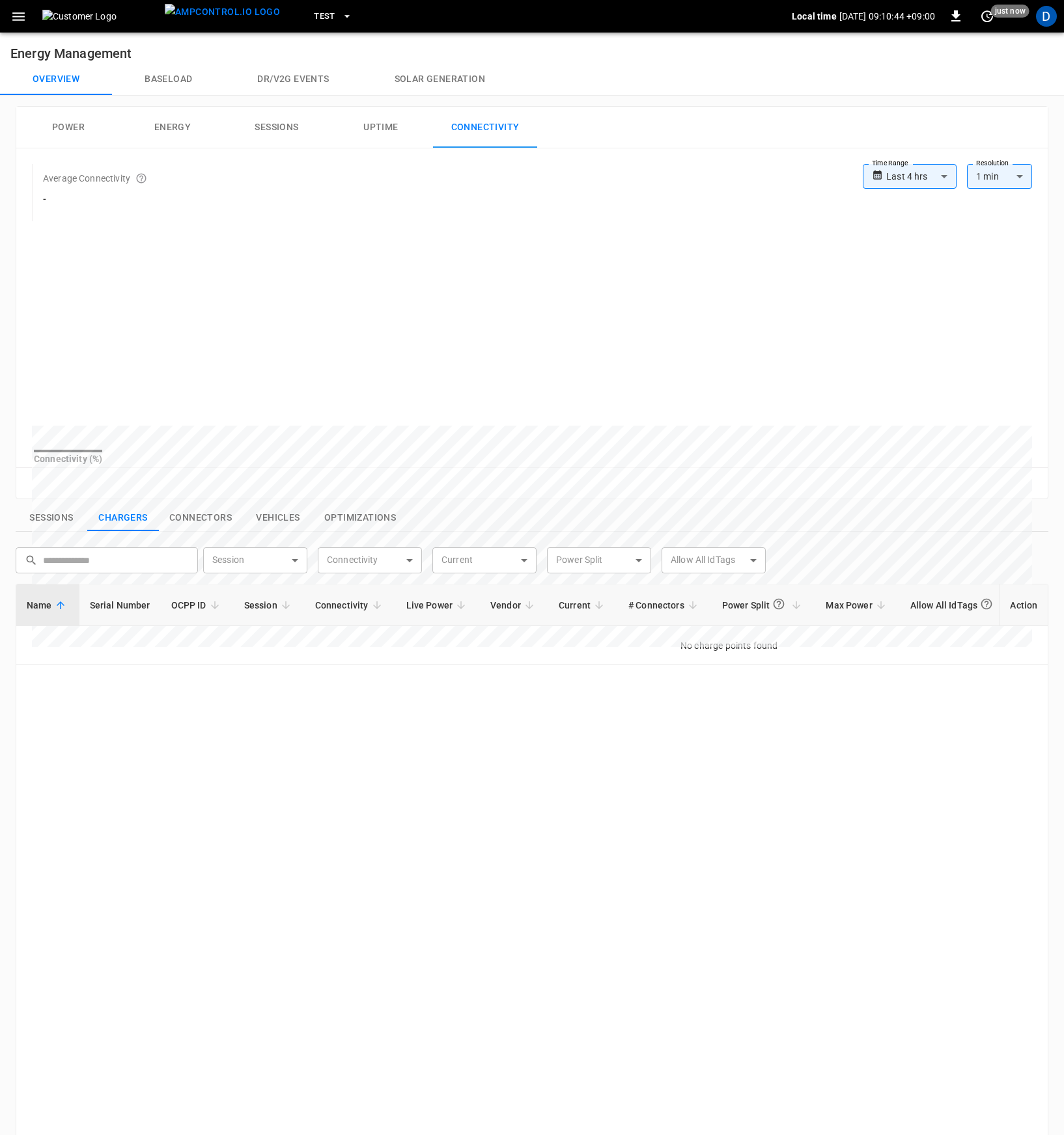
click at [104, 121] on button "Power" at bounding box center [68, 127] width 104 height 42
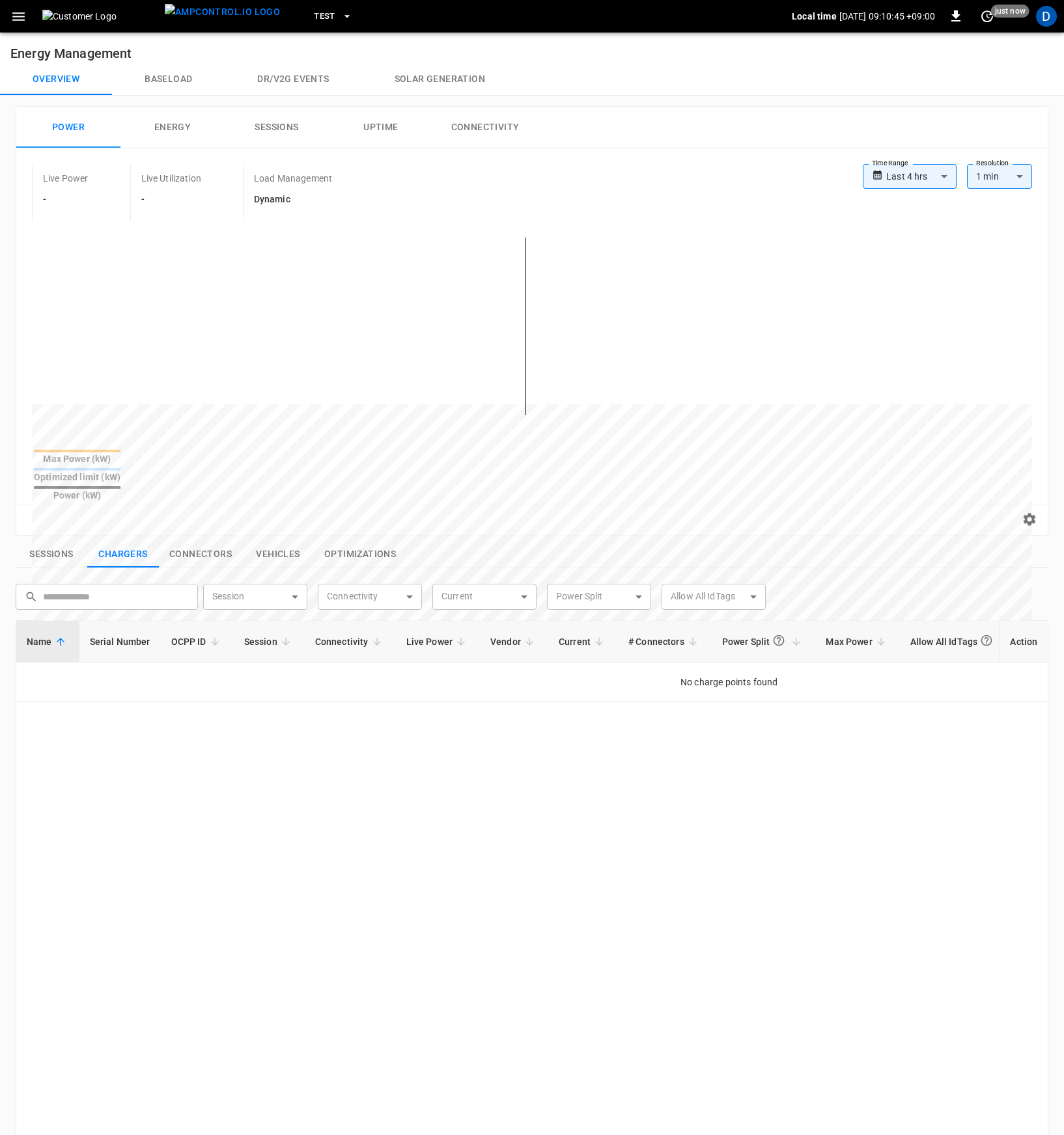
click at [340, 15] on icon "button" at bounding box center [347, 16] width 13 height 13
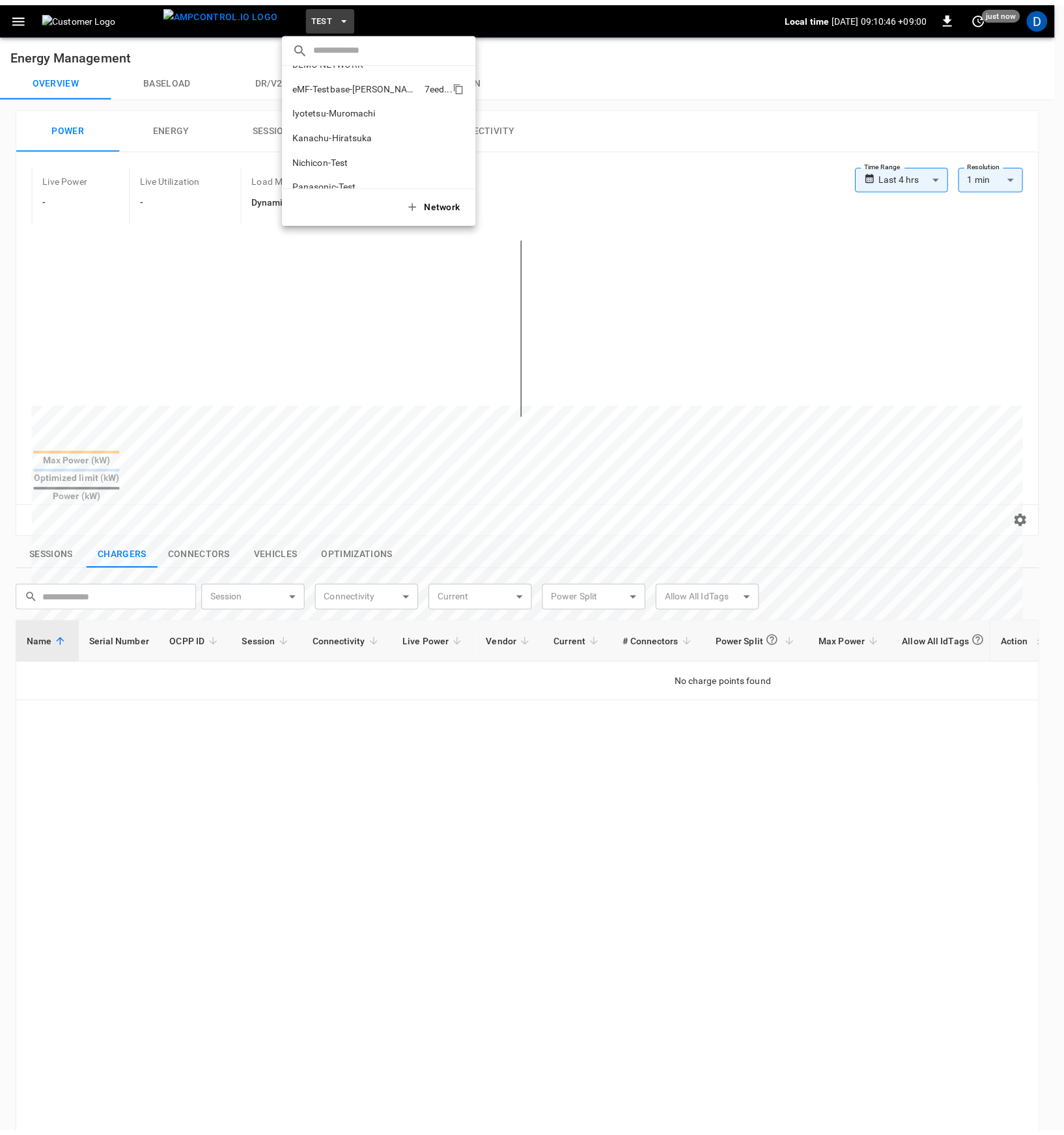
scroll to position [21, 0]
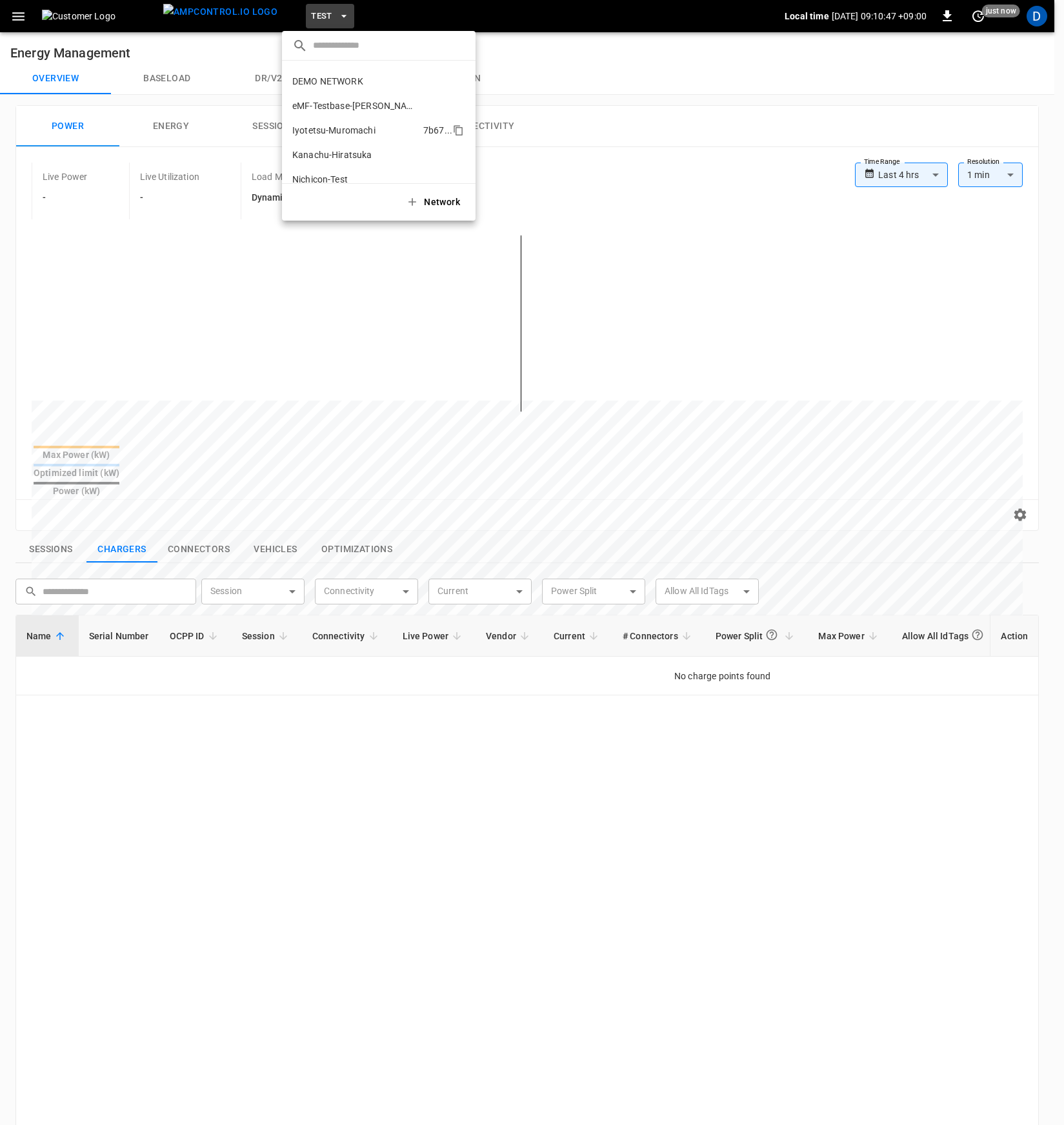
click at [355, 125] on p "Iyotetsu-Muromachi" at bounding box center [355, 131] width 126 height 13
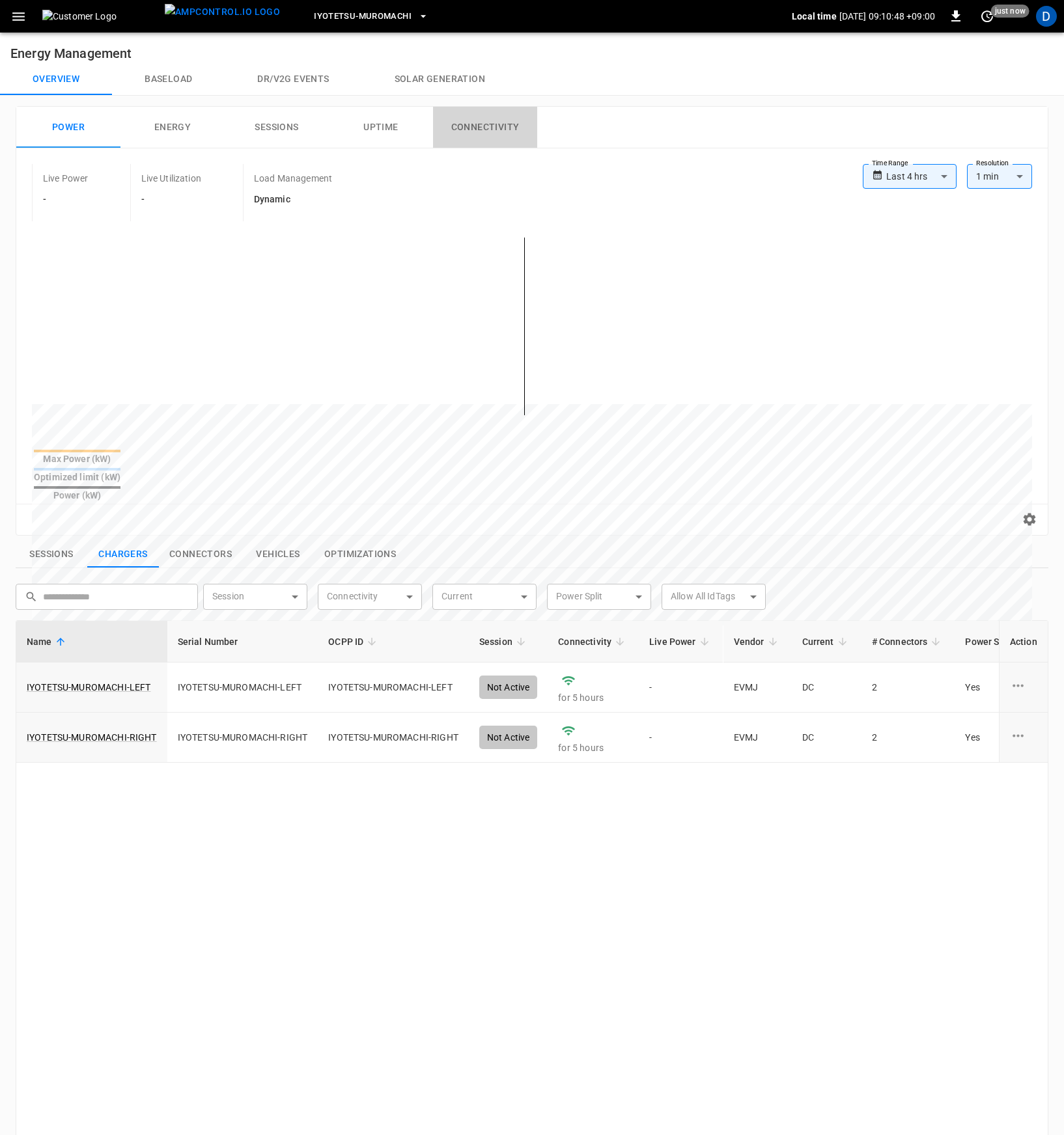
click at [439, 111] on button "Connectivity" at bounding box center [485, 127] width 104 height 42
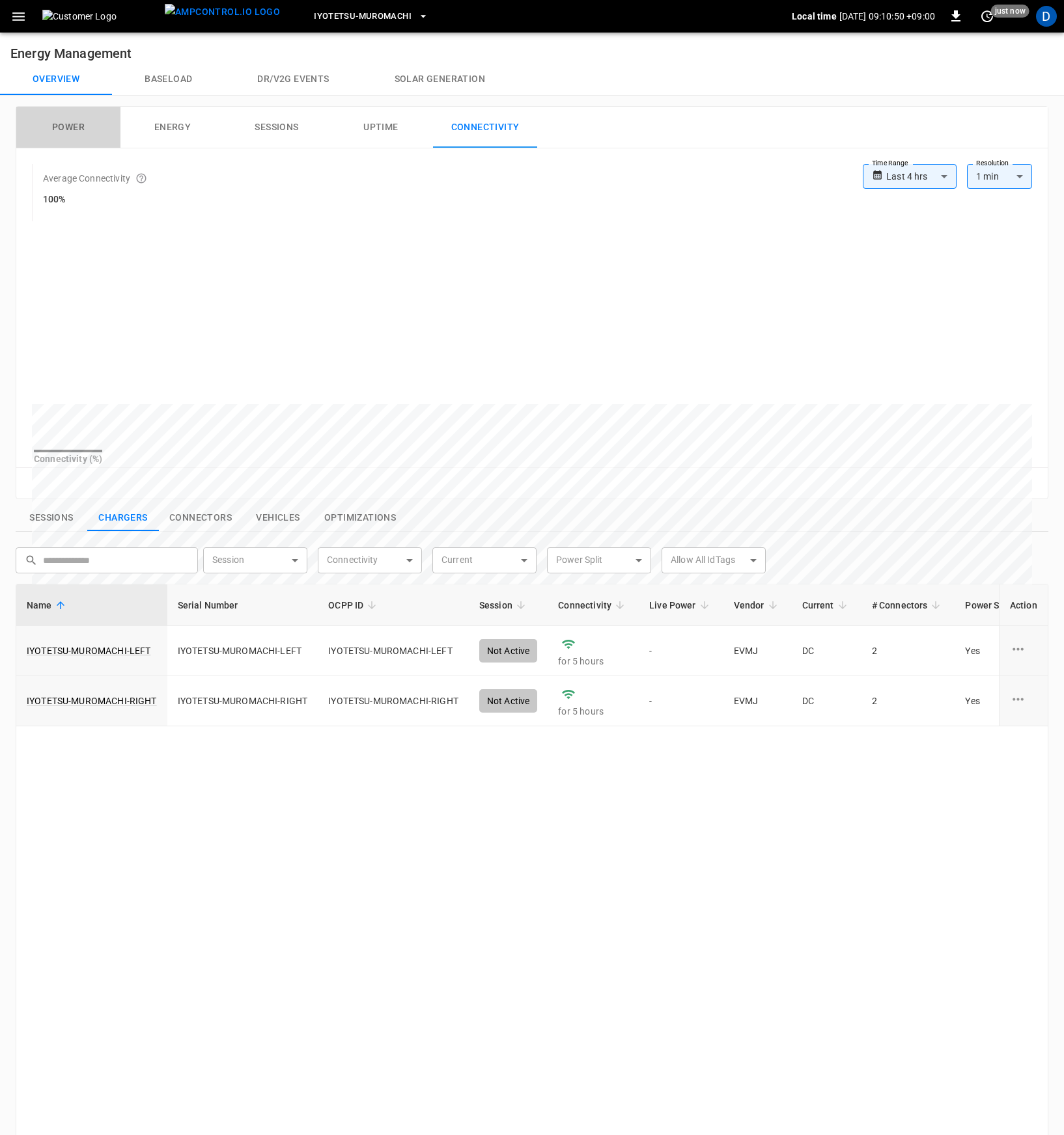
click at [78, 129] on button "Power" at bounding box center [68, 127] width 104 height 42
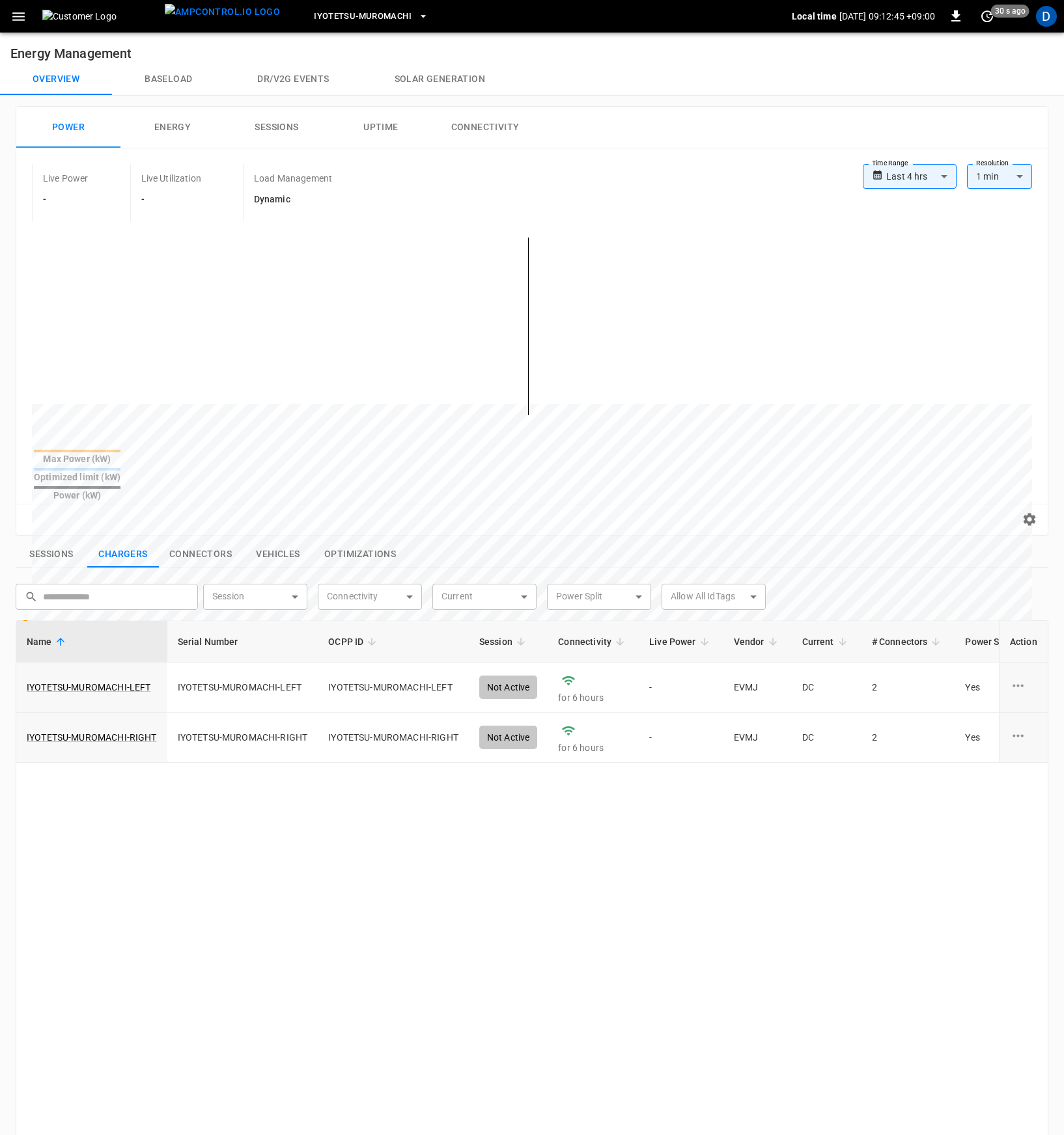
click at [159, 83] on button "Baseload" at bounding box center [168, 79] width 113 height 31
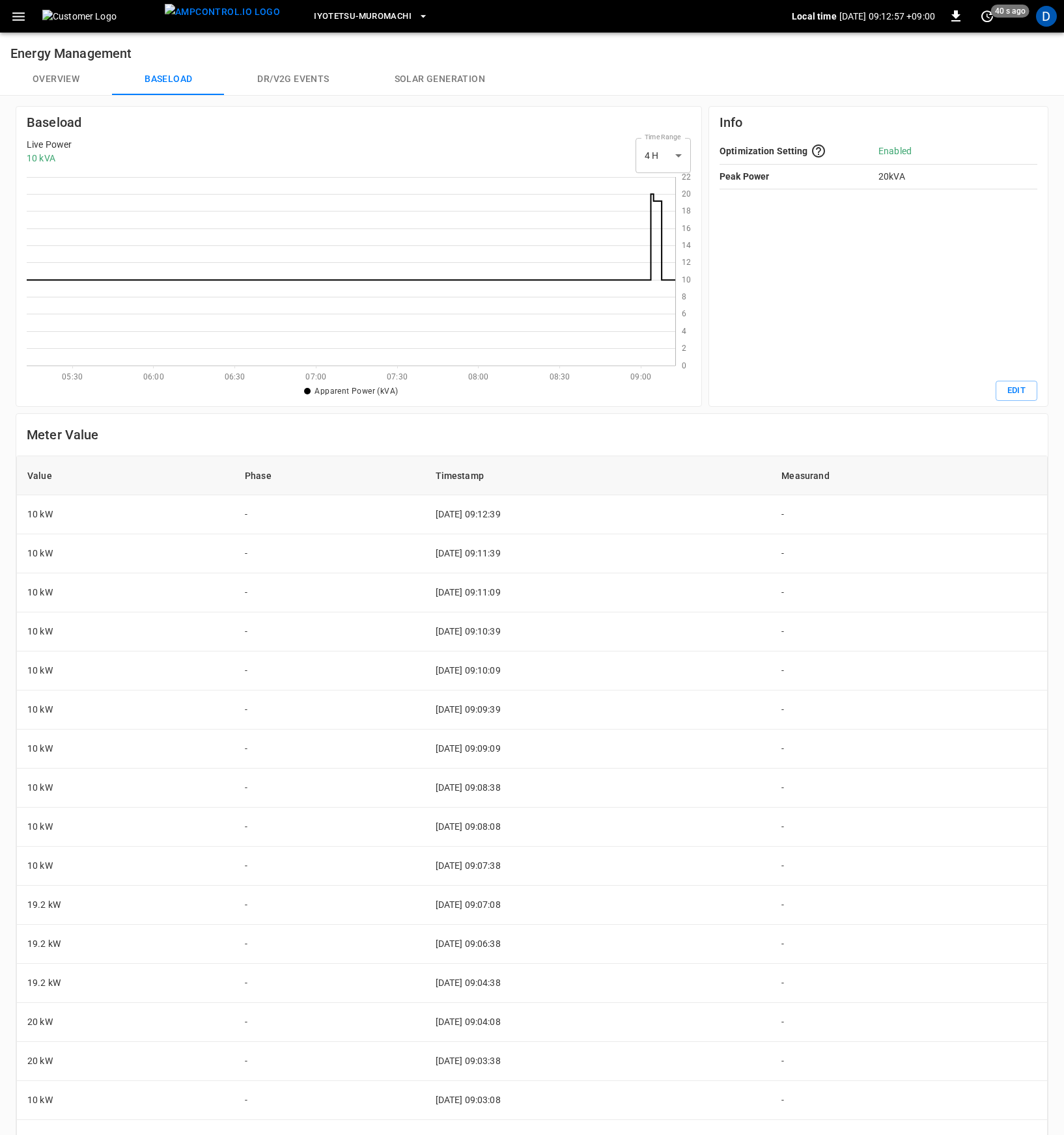
click at [52, 77] on button "Overview" at bounding box center [56, 79] width 112 height 31
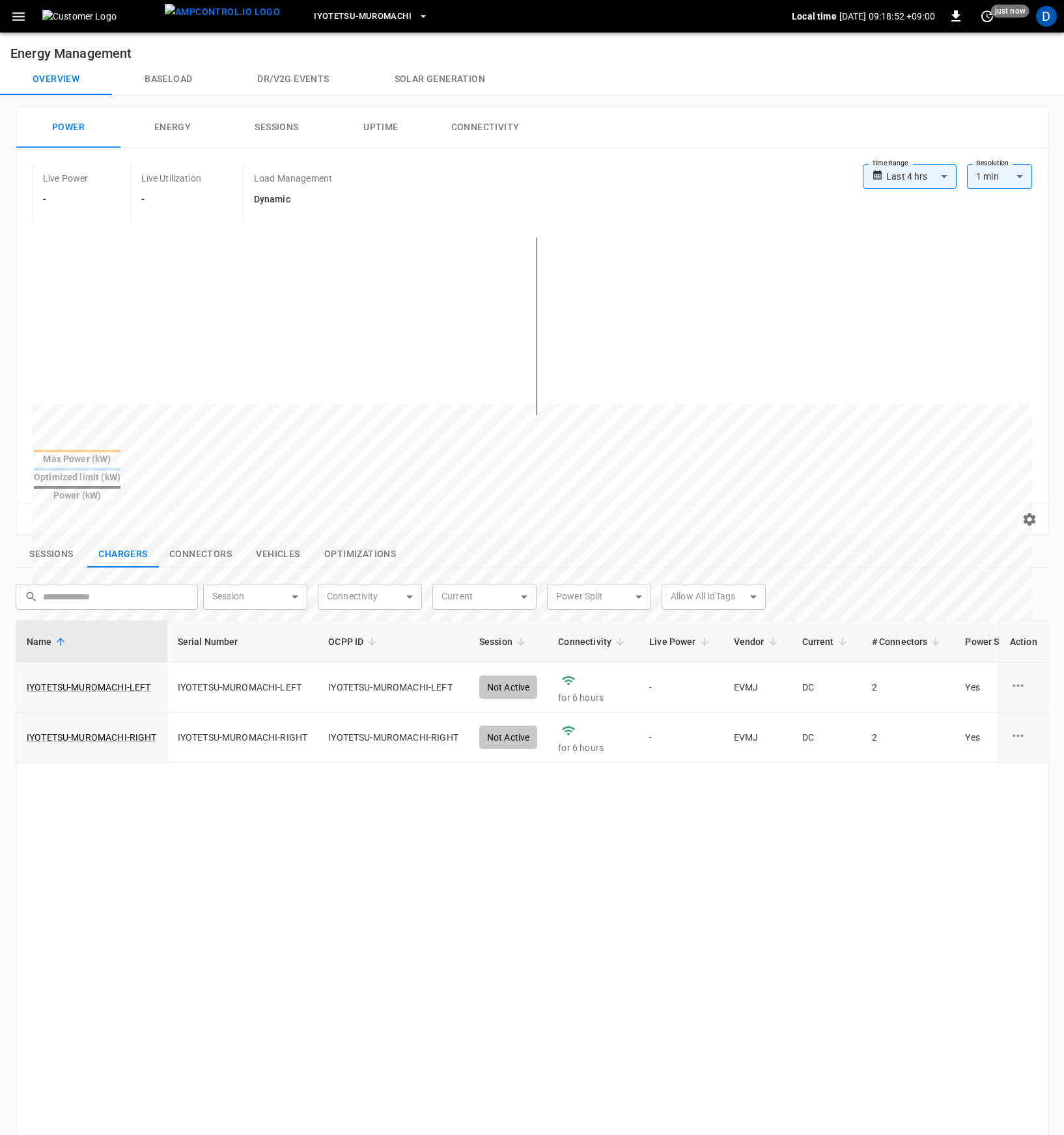
click at [160, 80] on button "Baseload" at bounding box center [168, 79] width 113 height 31
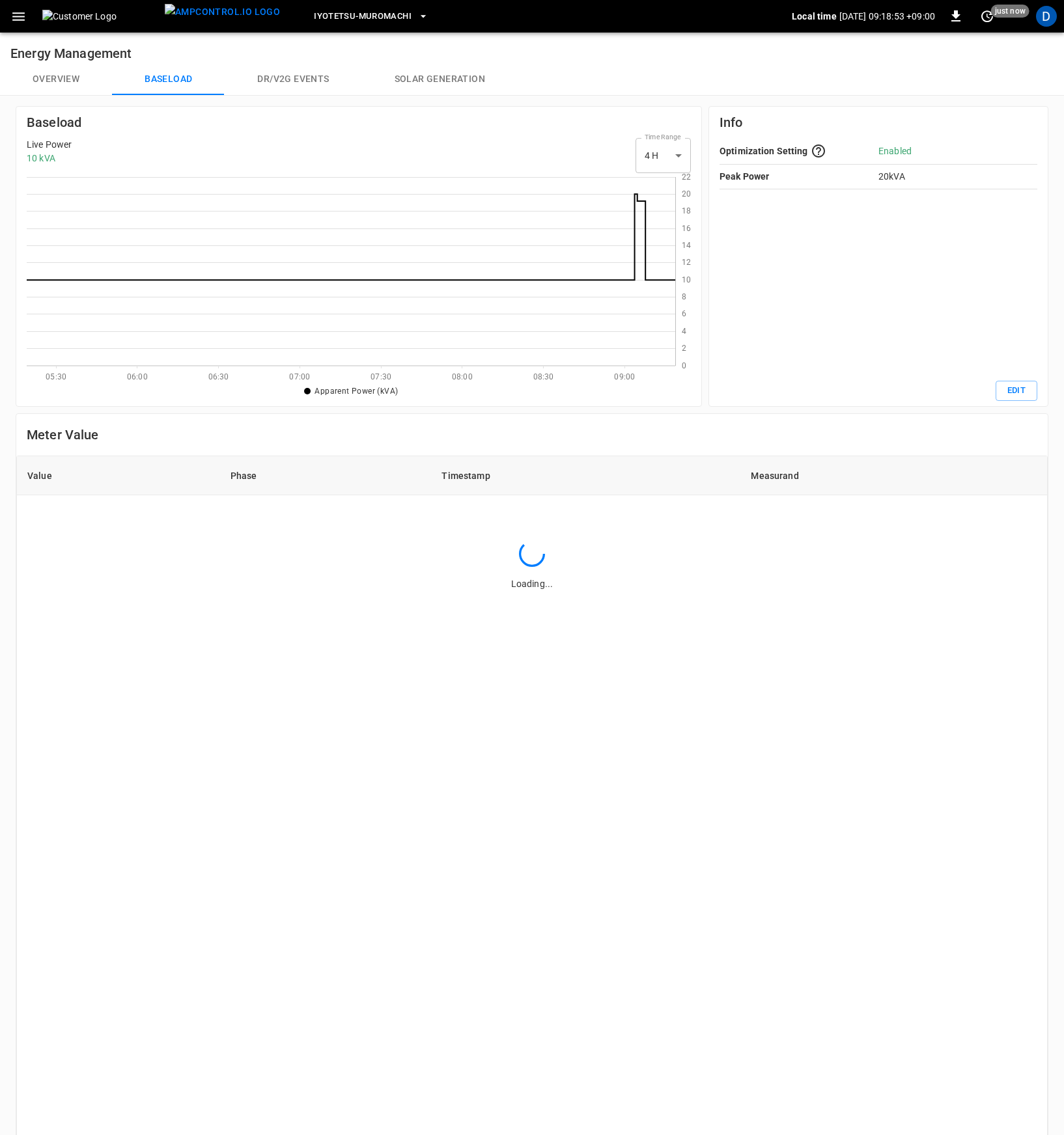
scroll to position [179, 638]
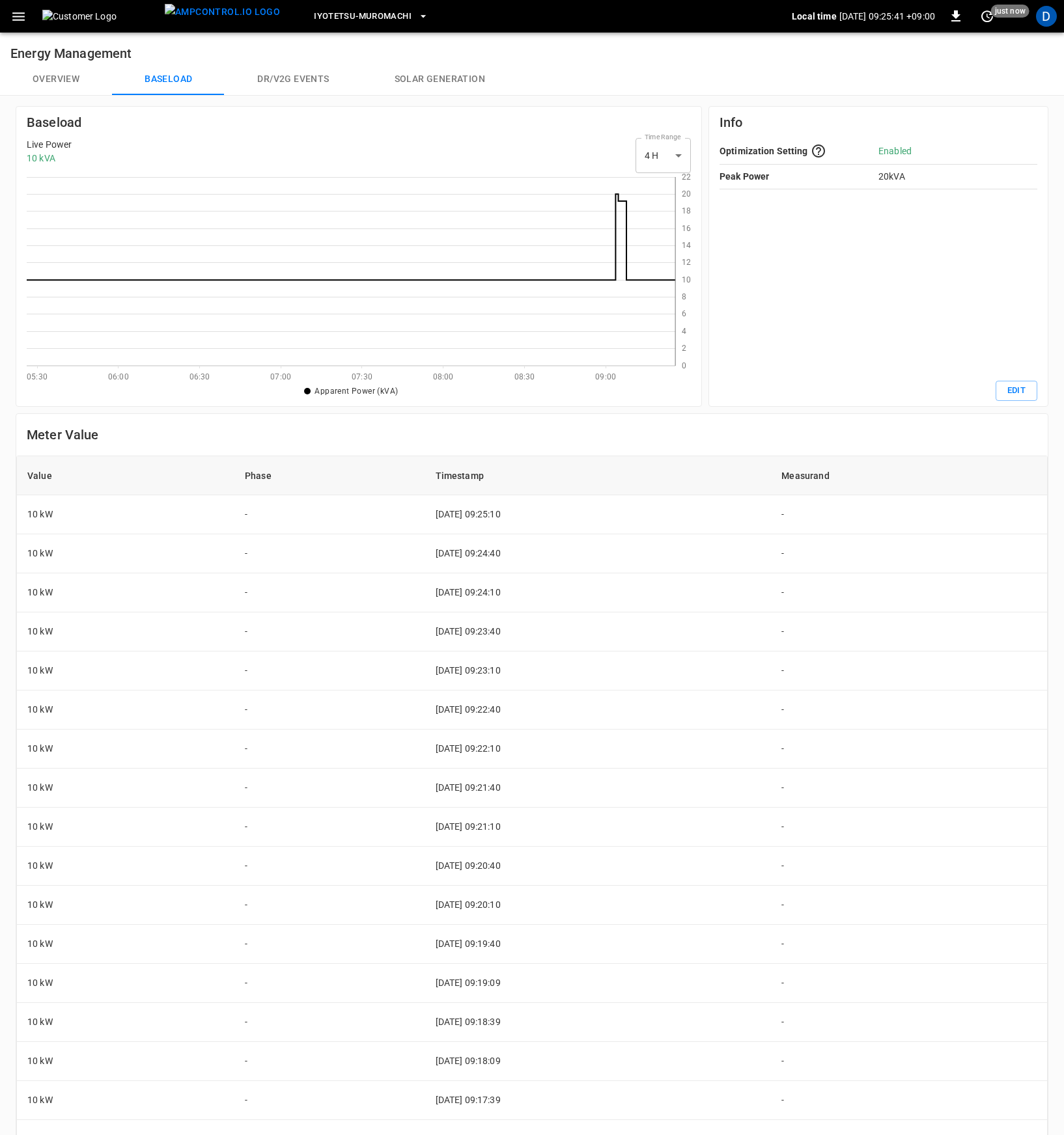
click at [63, 81] on button "Overview" at bounding box center [56, 79] width 112 height 31
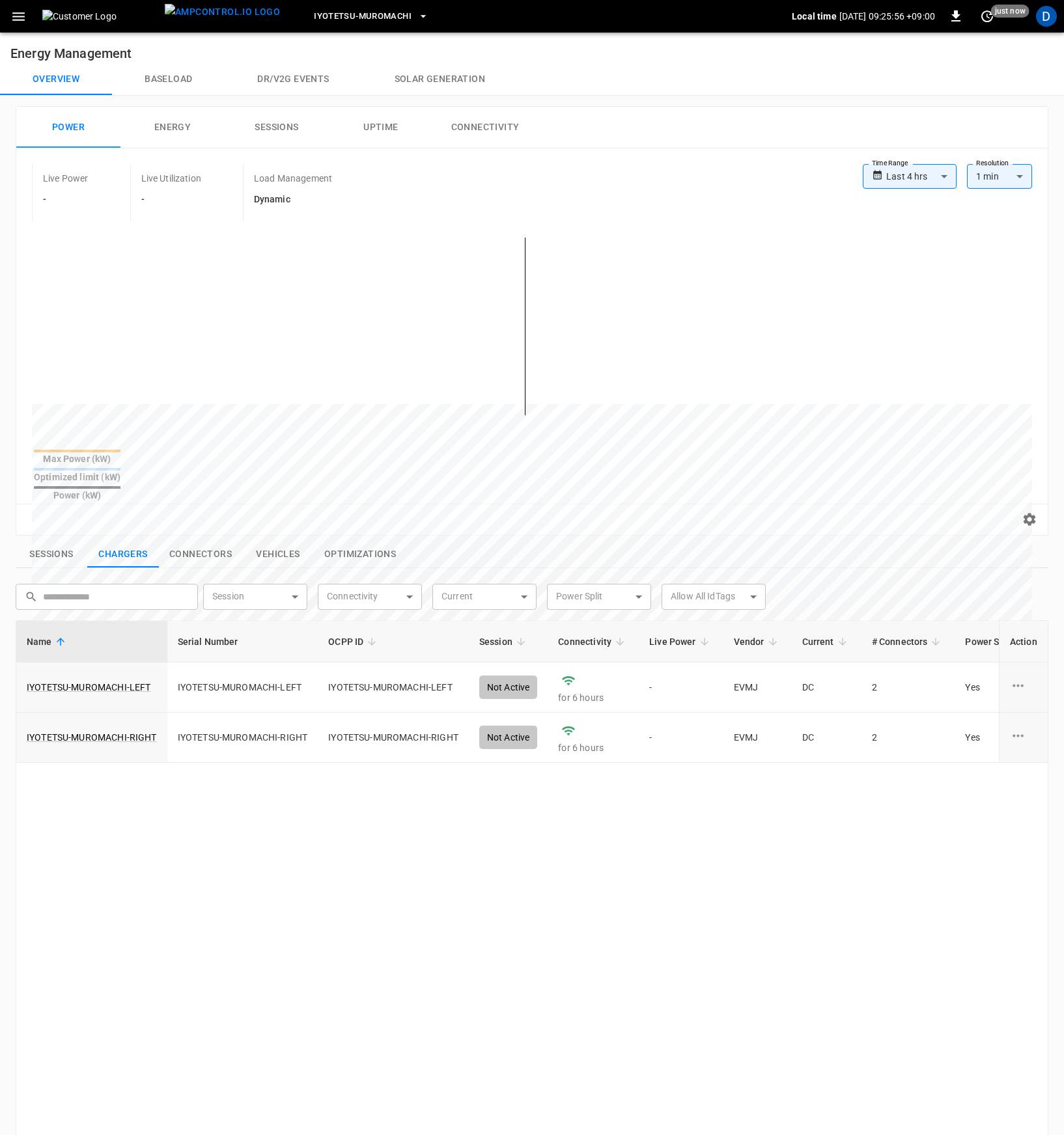
click at [200, 119] on button "Energy" at bounding box center [172, 127] width 104 height 42
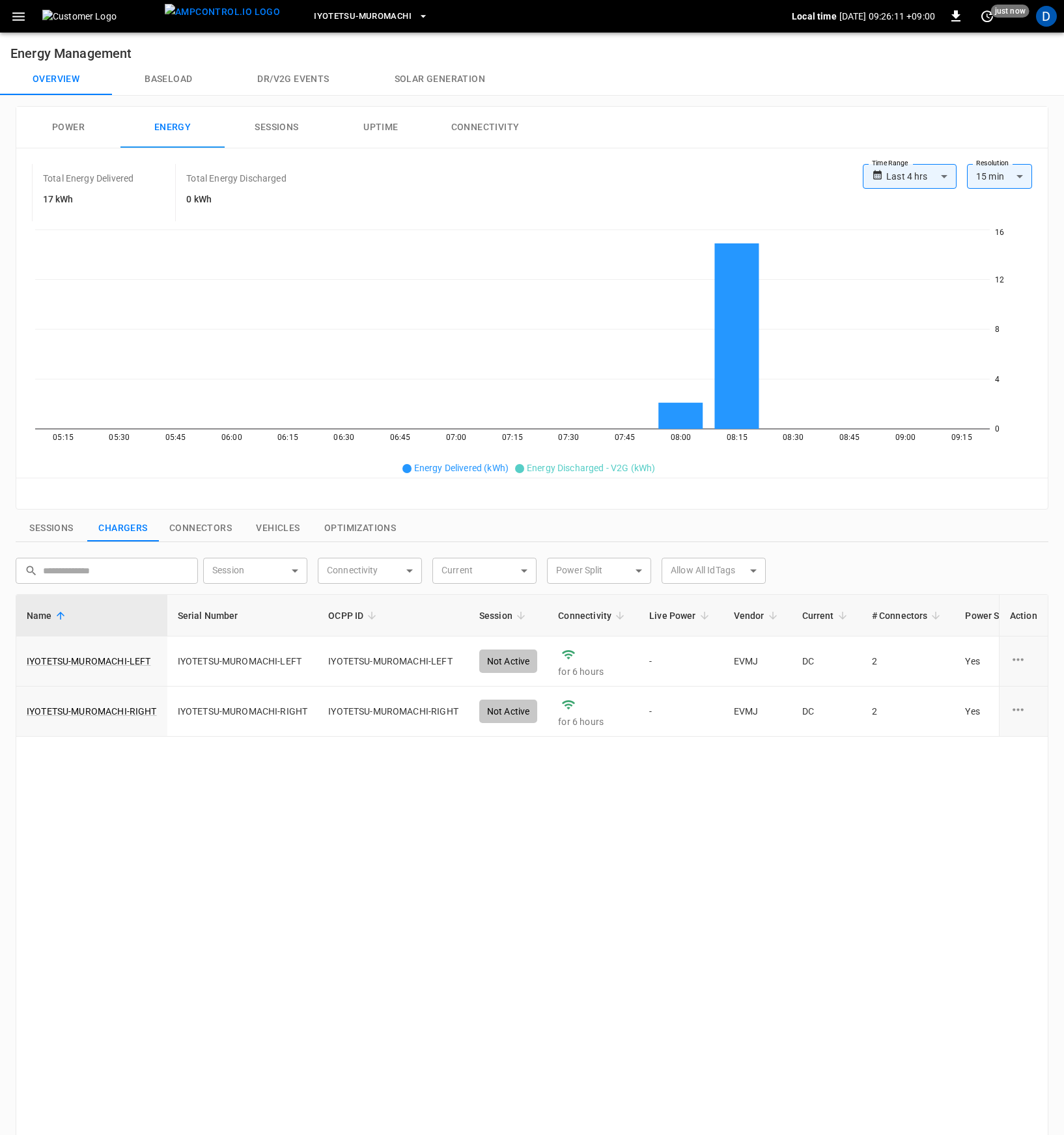
click at [71, 117] on button "Power" at bounding box center [68, 127] width 104 height 42
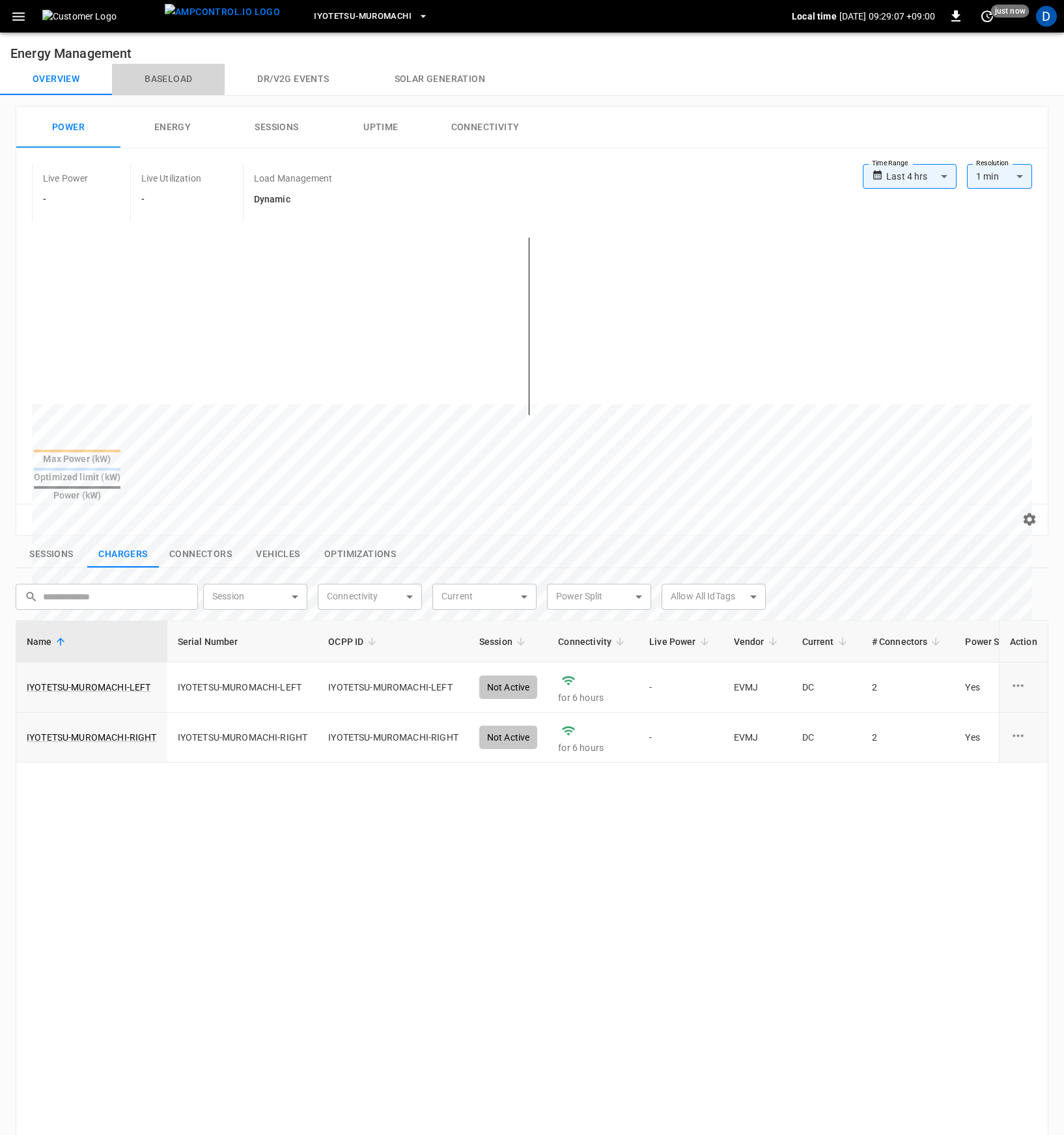
click at [162, 80] on button "Baseload" at bounding box center [168, 79] width 113 height 31
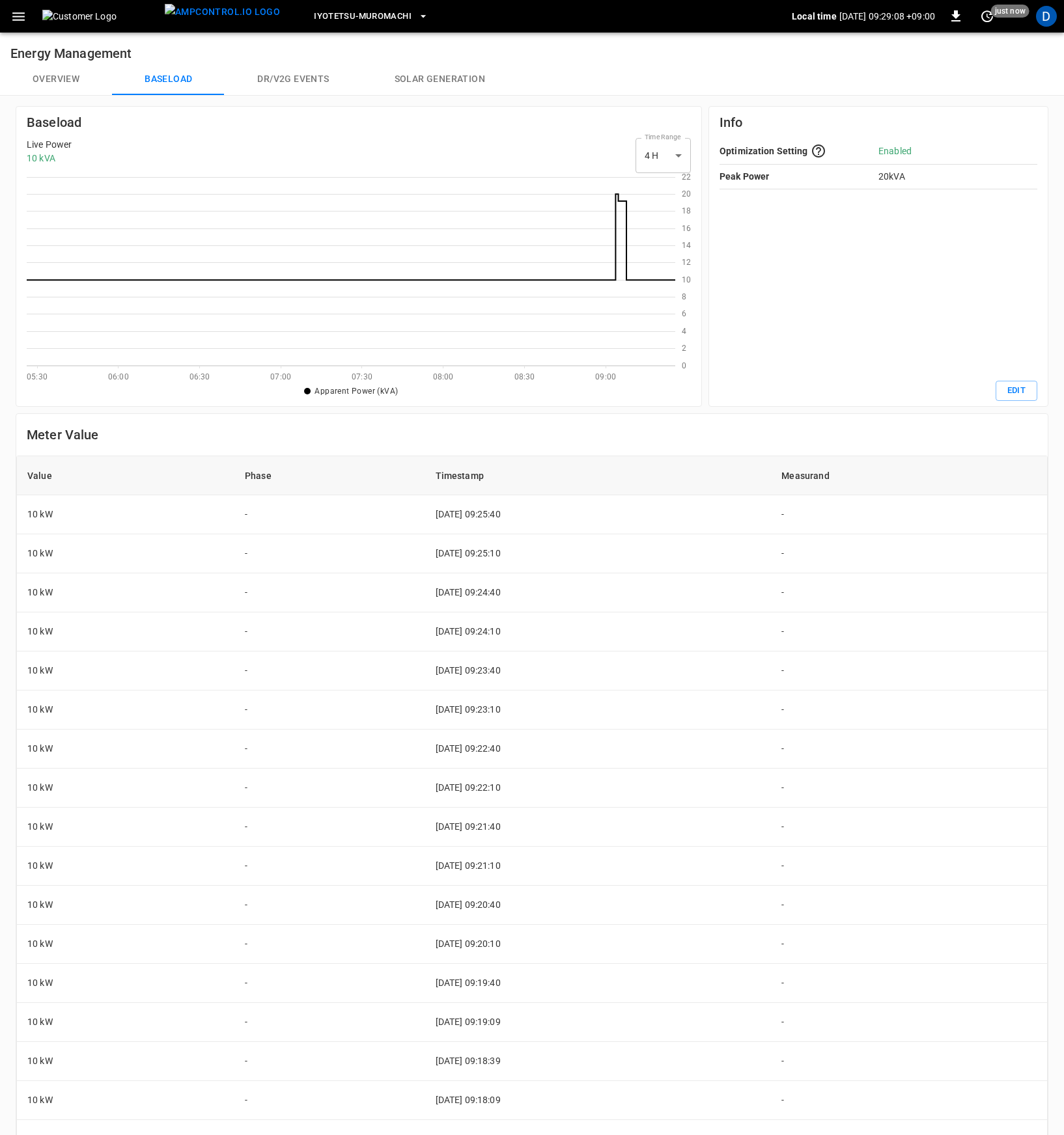
scroll to position [179, 638]
click at [40, 85] on button "Overview" at bounding box center [56, 79] width 112 height 31
